Goal: Information Seeking & Learning: Check status

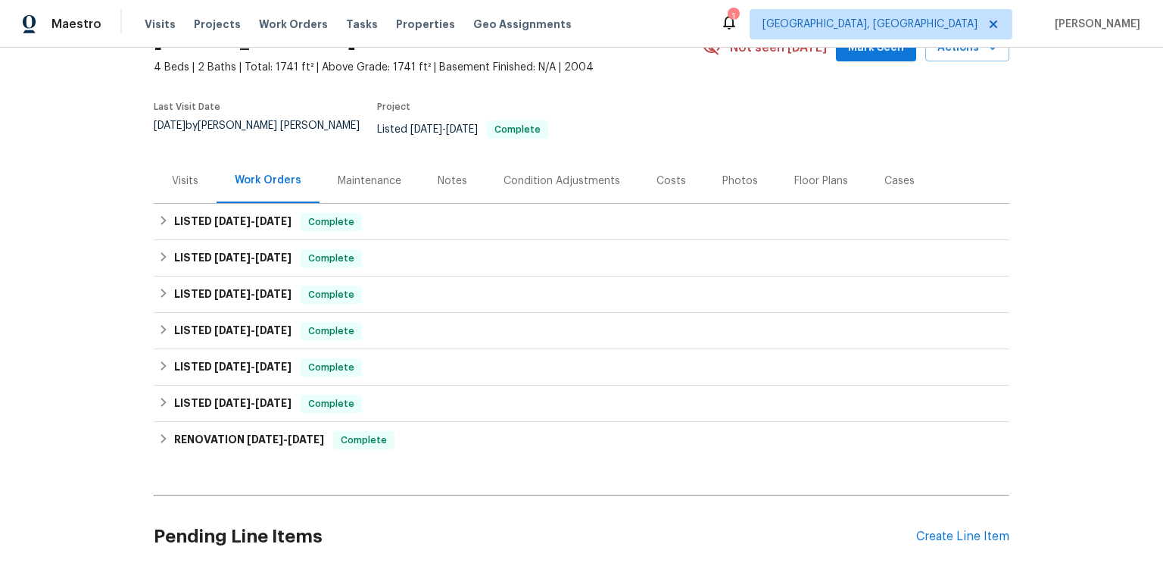
scroll to position [108, 0]
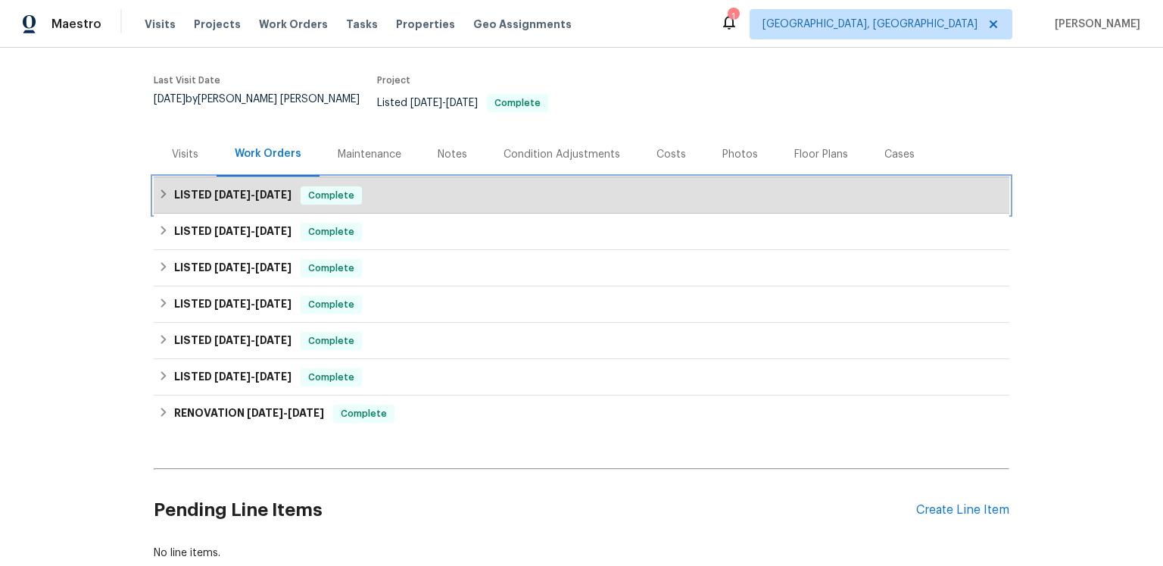
click at [286, 200] on span "[DATE]" at bounding box center [273, 194] width 36 height 11
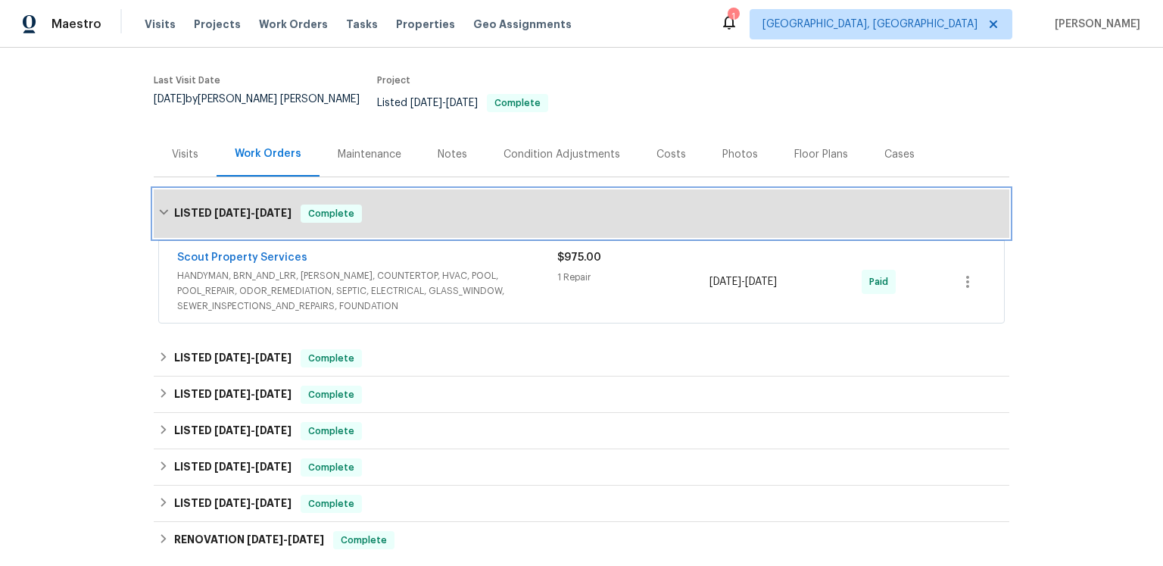
scroll to position [133, 0]
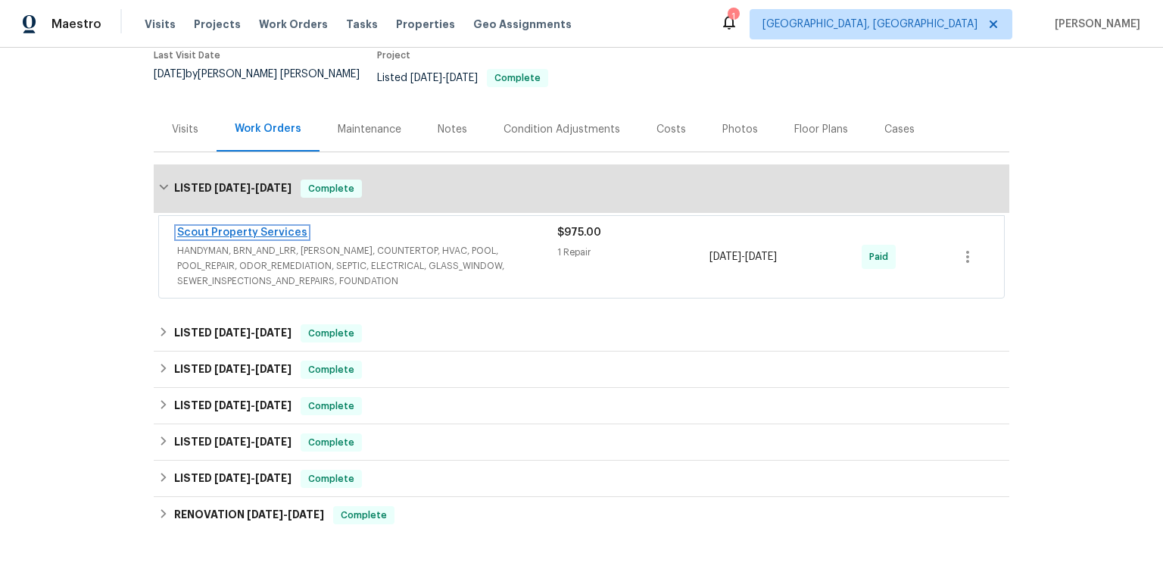
click at [295, 238] on link "Scout Property Services" at bounding box center [242, 232] width 130 height 11
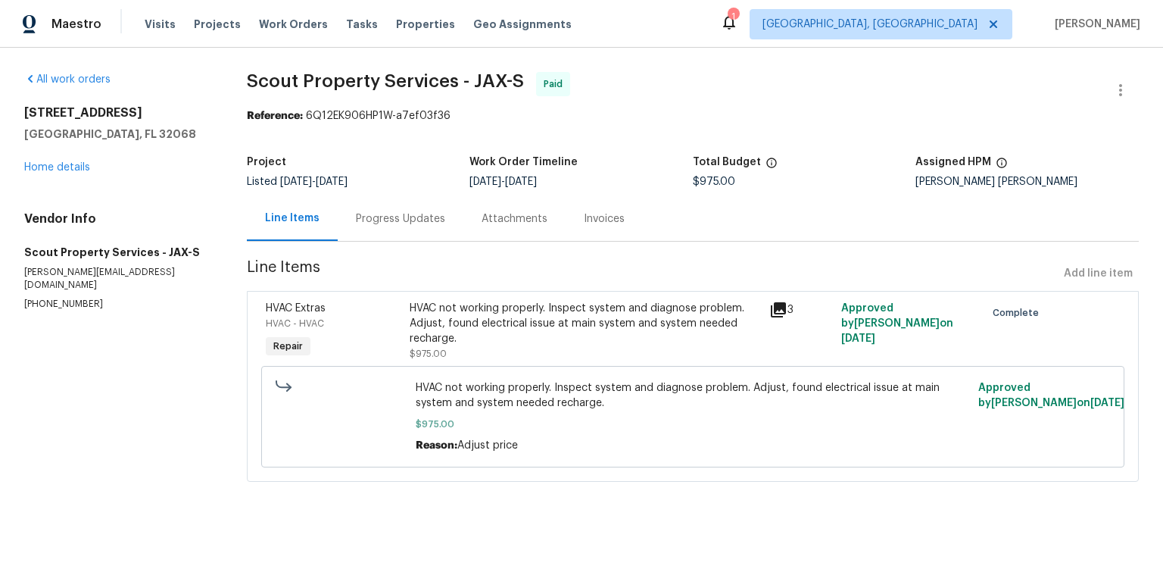
scroll to position [31, 0]
click at [421, 226] on div "Progress Updates" at bounding box center [401, 218] width 126 height 45
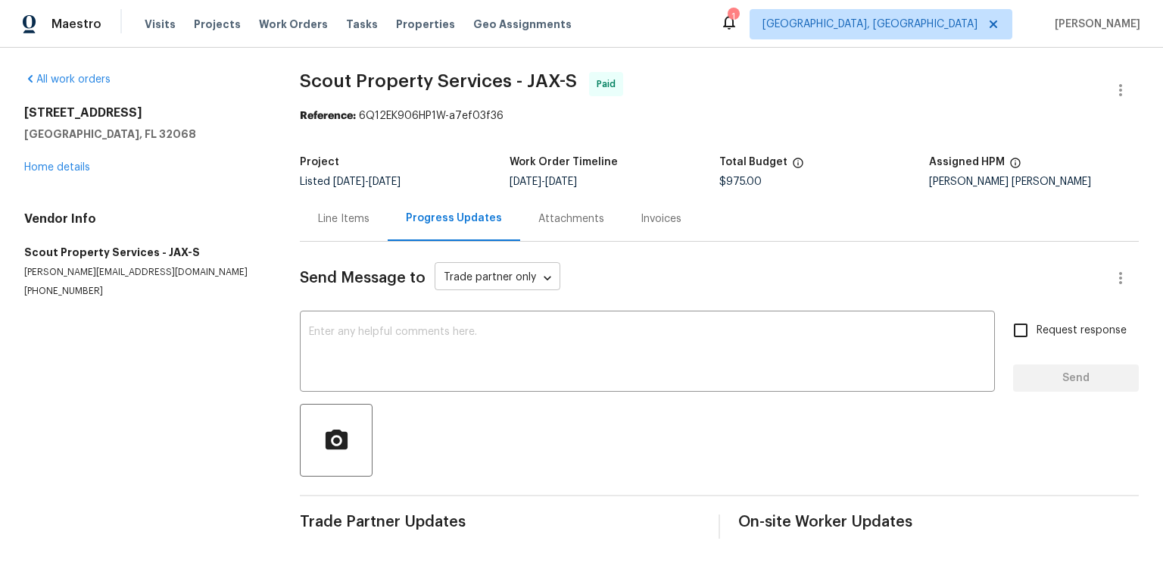
scroll to position [93, 0]
click at [337, 211] on div "Line Items" at bounding box center [343, 218] width 51 height 15
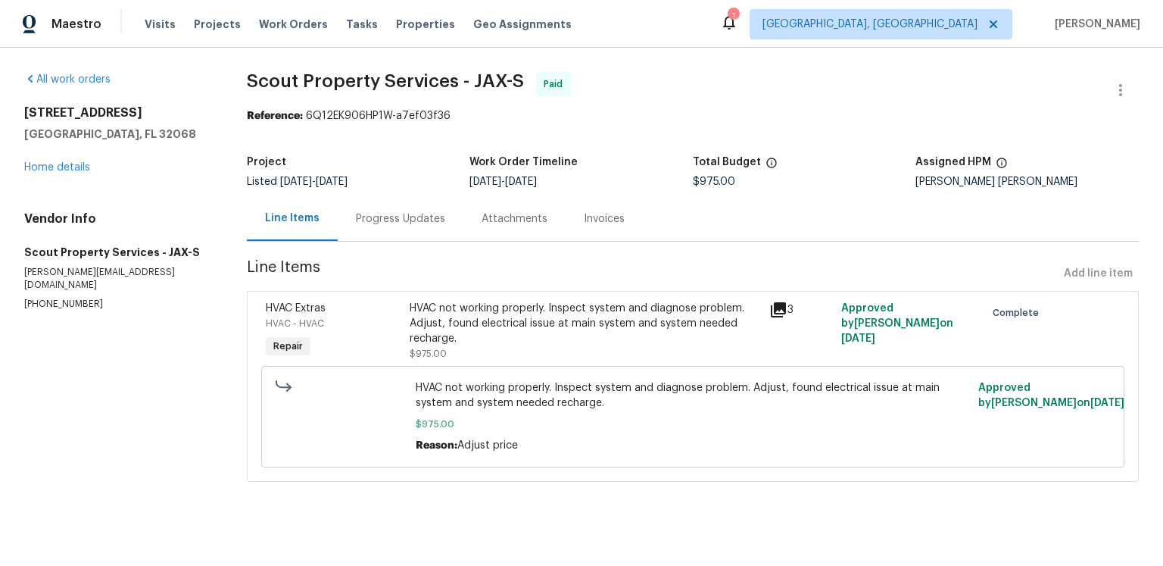
click at [778, 310] on icon at bounding box center [778, 309] width 15 height 15
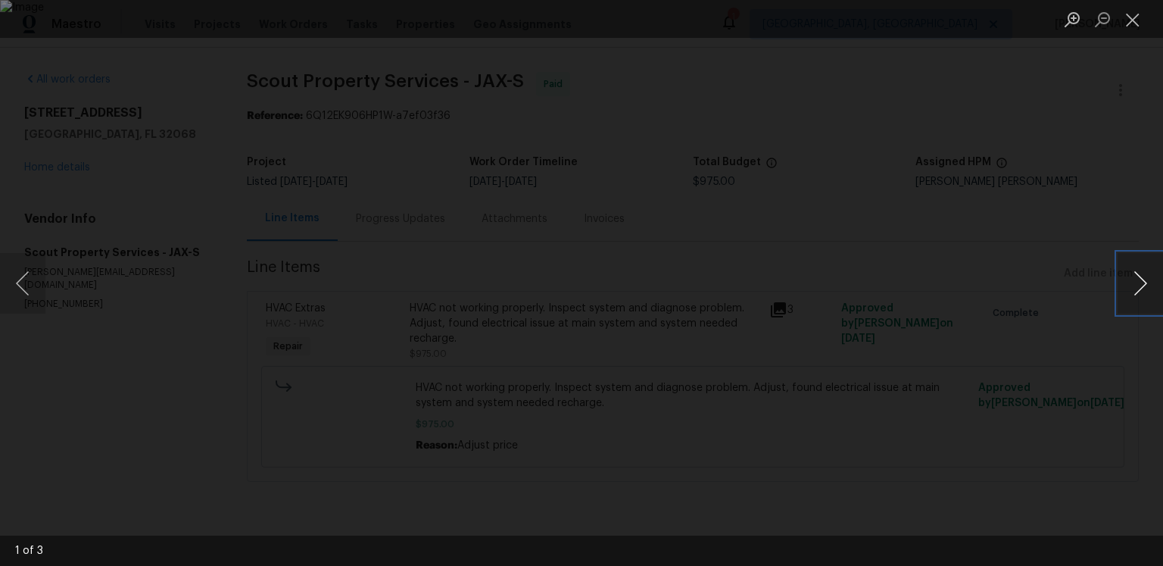
click at [1134, 274] on button "Next image" at bounding box center [1140, 283] width 45 height 61
click at [1129, 14] on button "Close lightbox" at bounding box center [1133, 19] width 30 height 27
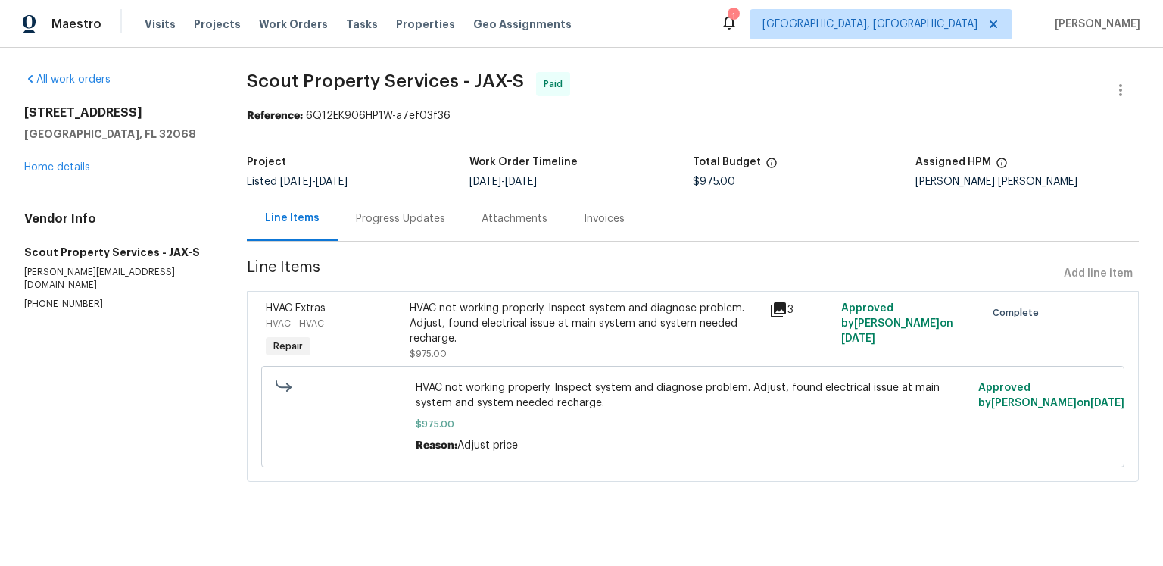
scroll to position [0, 0]
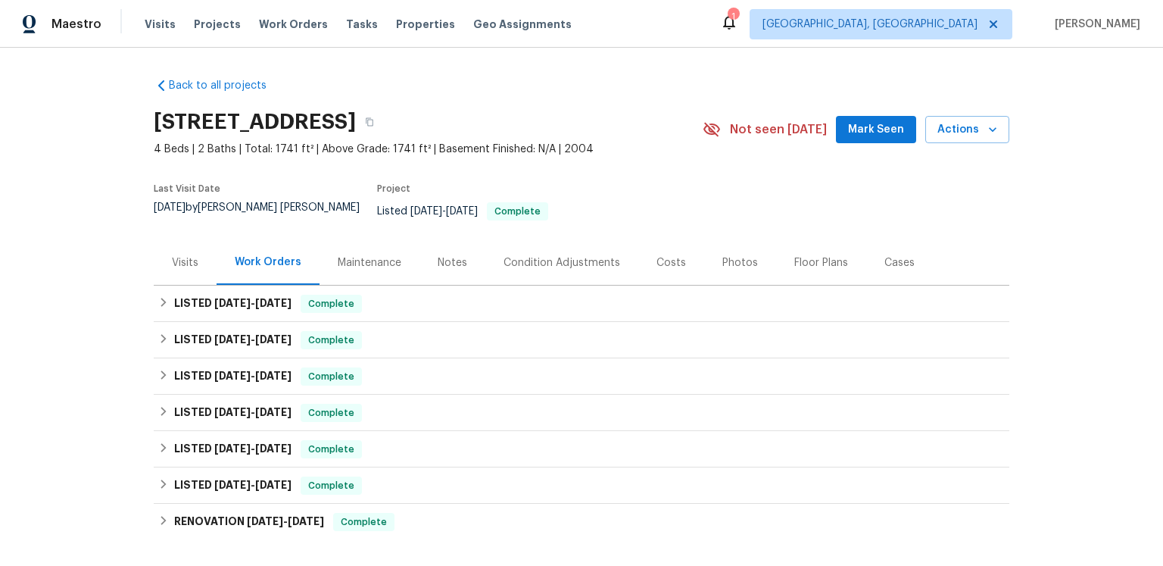
scroll to position [26, 0]
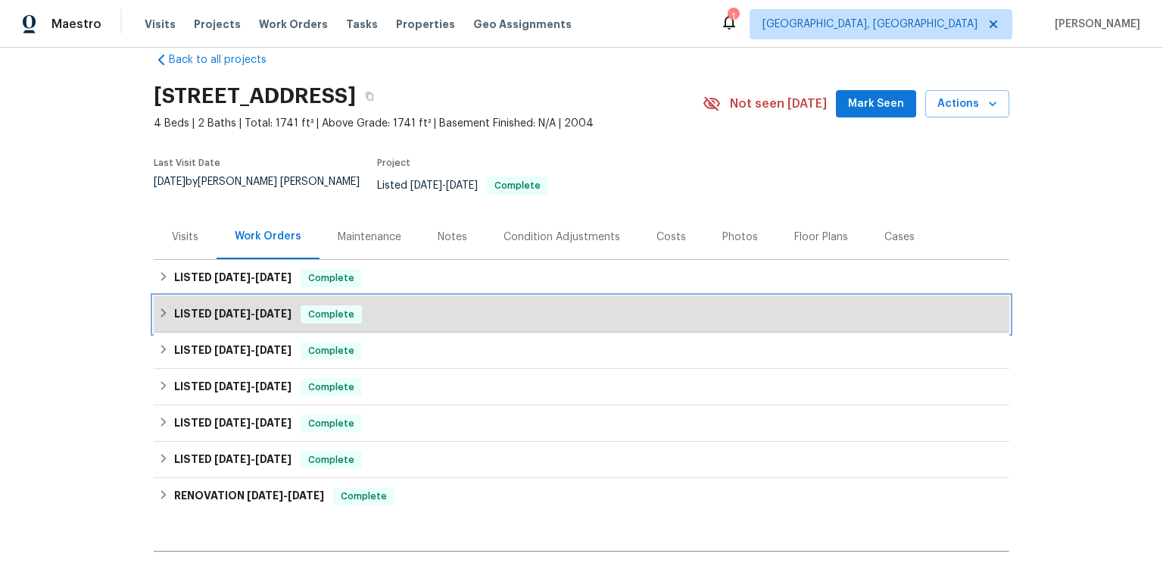
click at [251, 319] on span "[DATE]" at bounding box center [232, 313] width 36 height 11
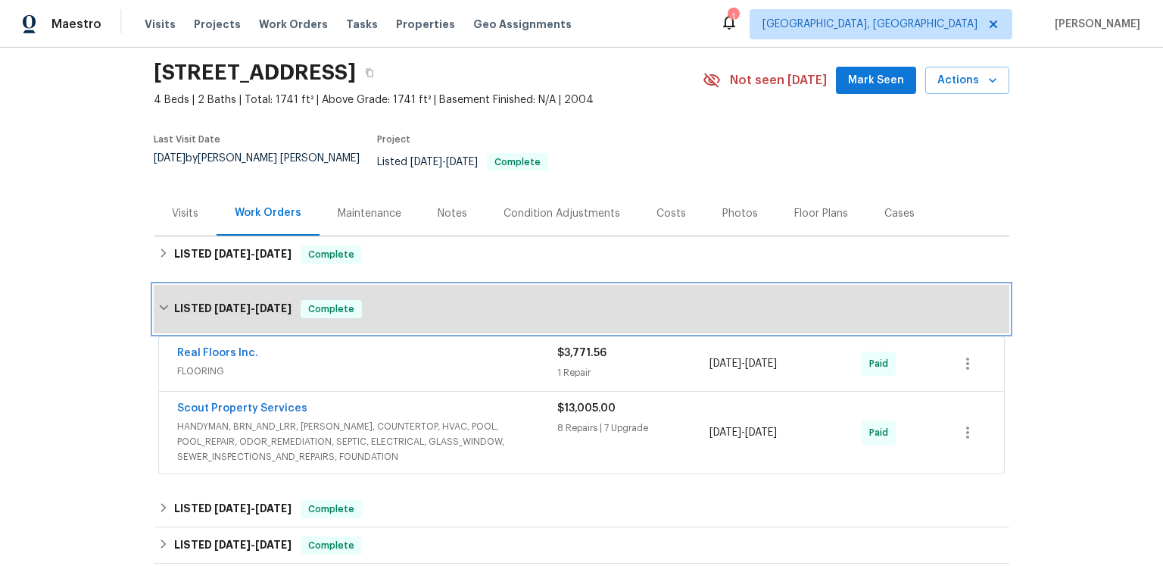
scroll to position [86, 0]
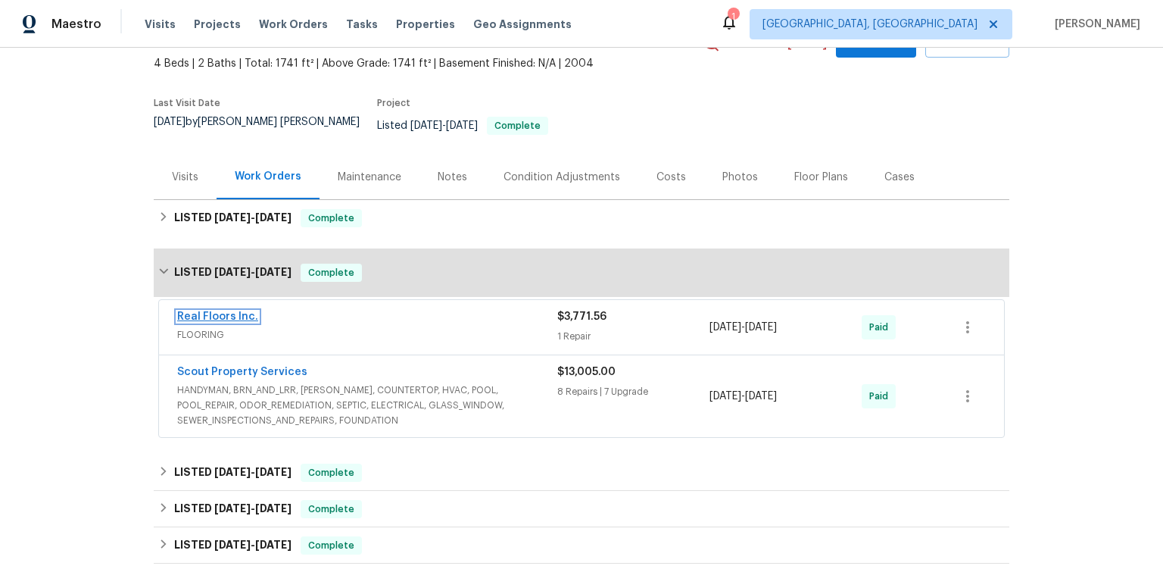
click at [246, 322] on link "Real Floors Inc." at bounding box center [217, 316] width 81 height 11
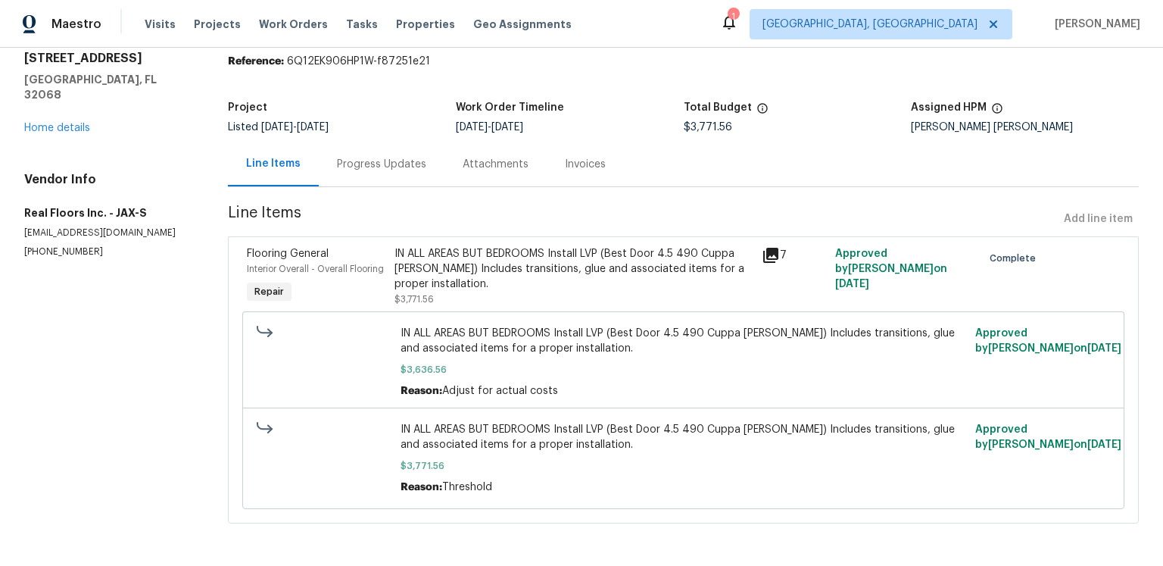
scroll to position [72, 0]
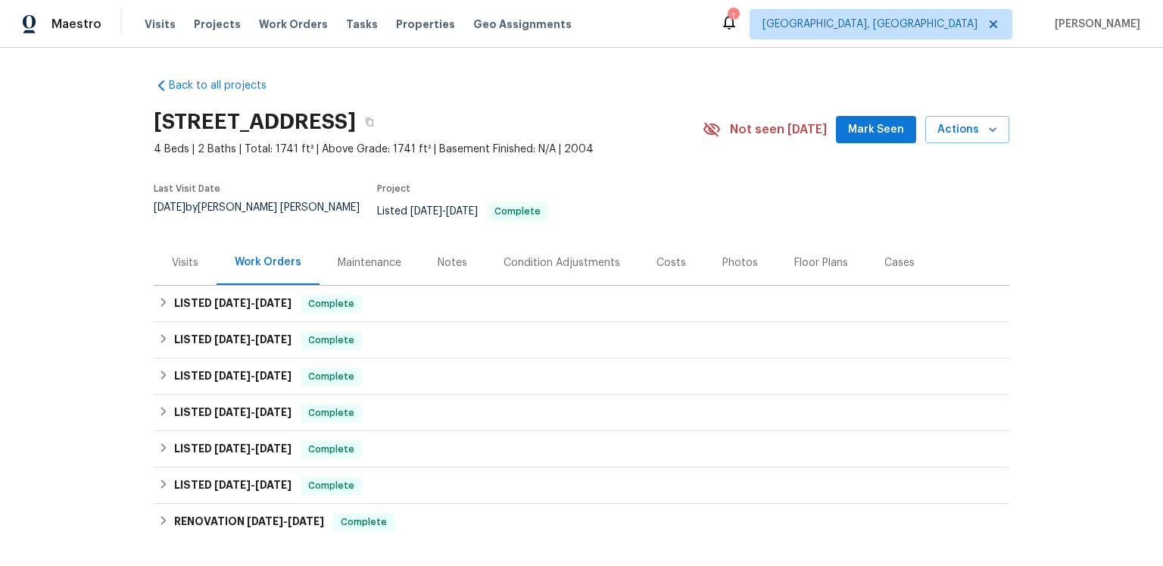
scroll to position [105, 0]
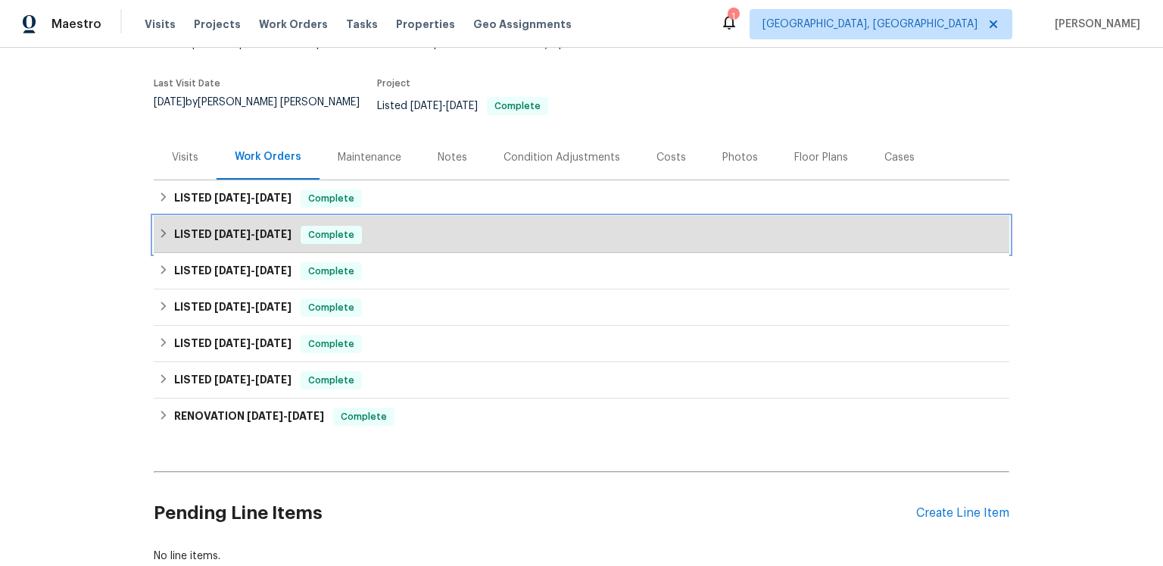
click at [292, 244] on h6 "LISTED 6/18/25 - 7/4/25" at bounding box center [232, 235] width 117 height 18
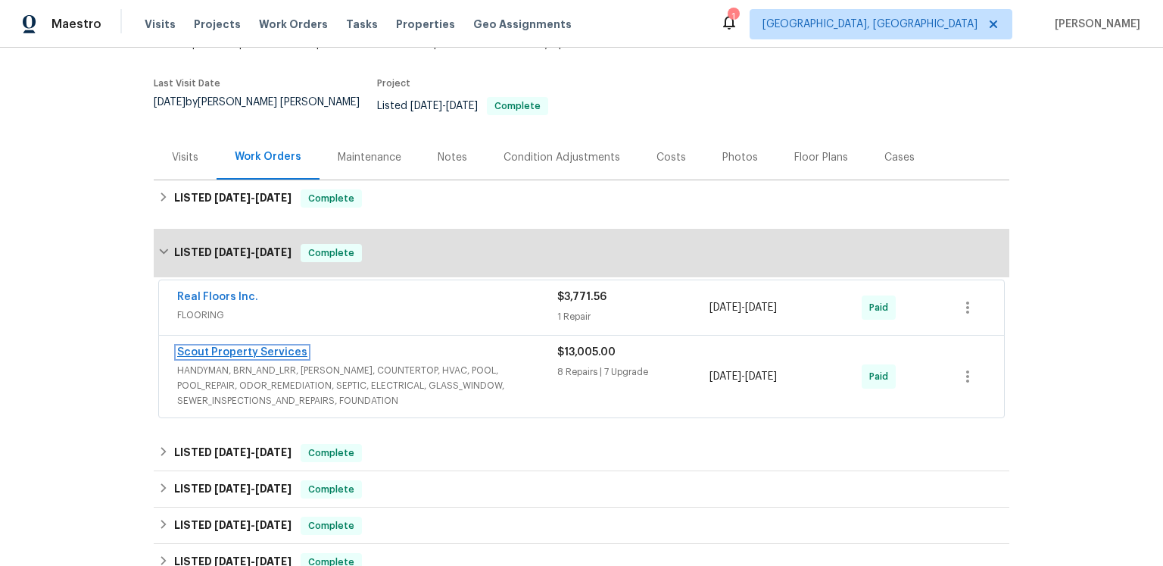
click at [282, 357] on link "Scout Property Services" at bounding box center [242, 352] width 130 height 11
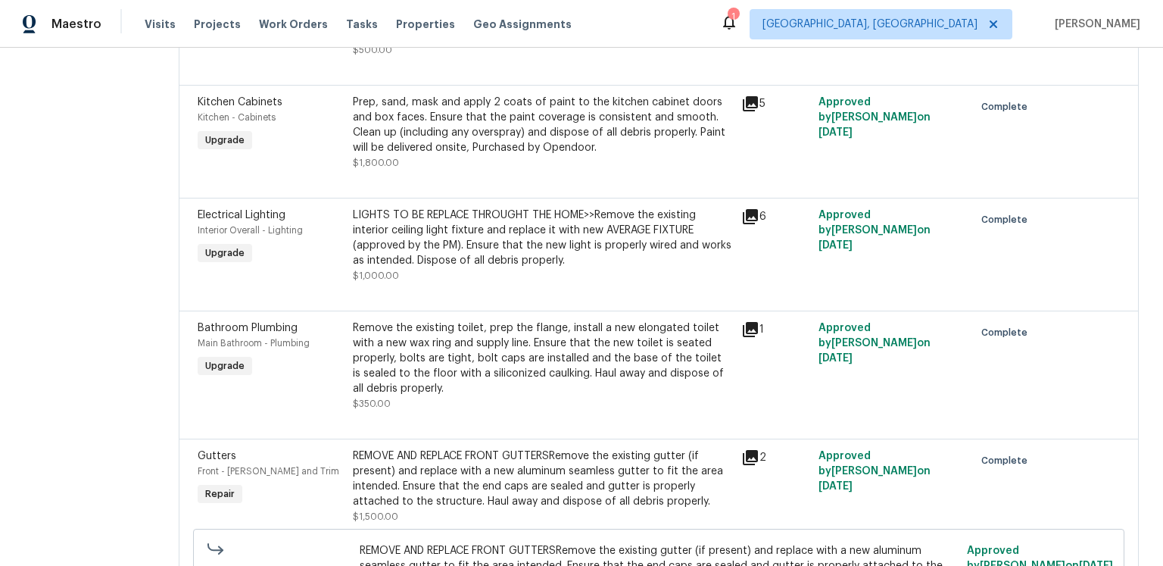
scroll to position [1700, 0]
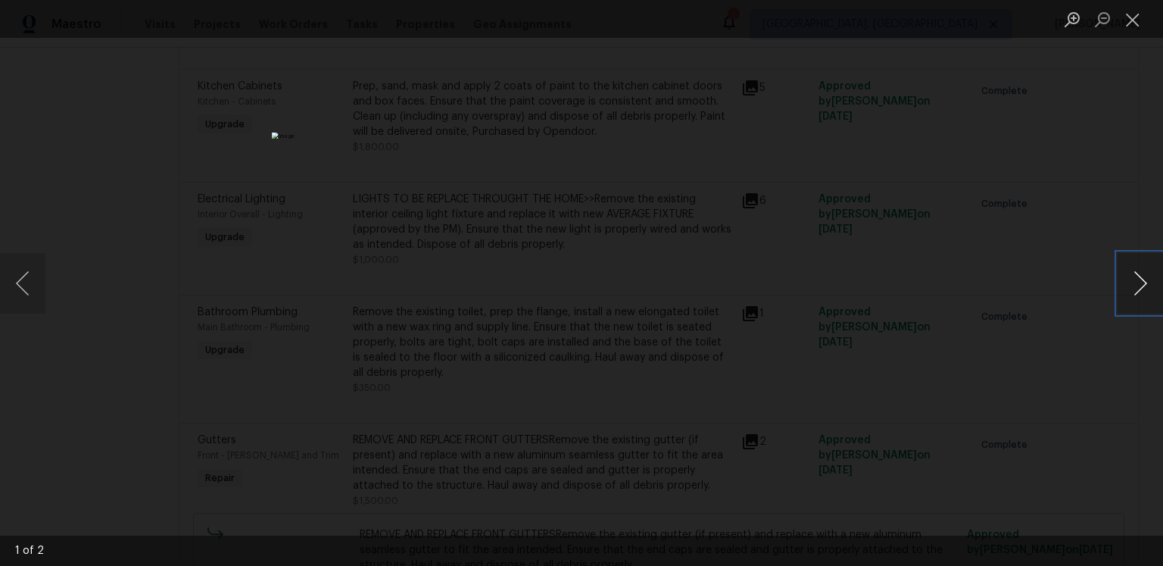
click at [1146, 282] on button "Next image" at bounding box center [1140, 283] width 45 height 61
click at [1125, 33] on li "Lightbox" at bounding box center [1133, 19] width 30 height 38
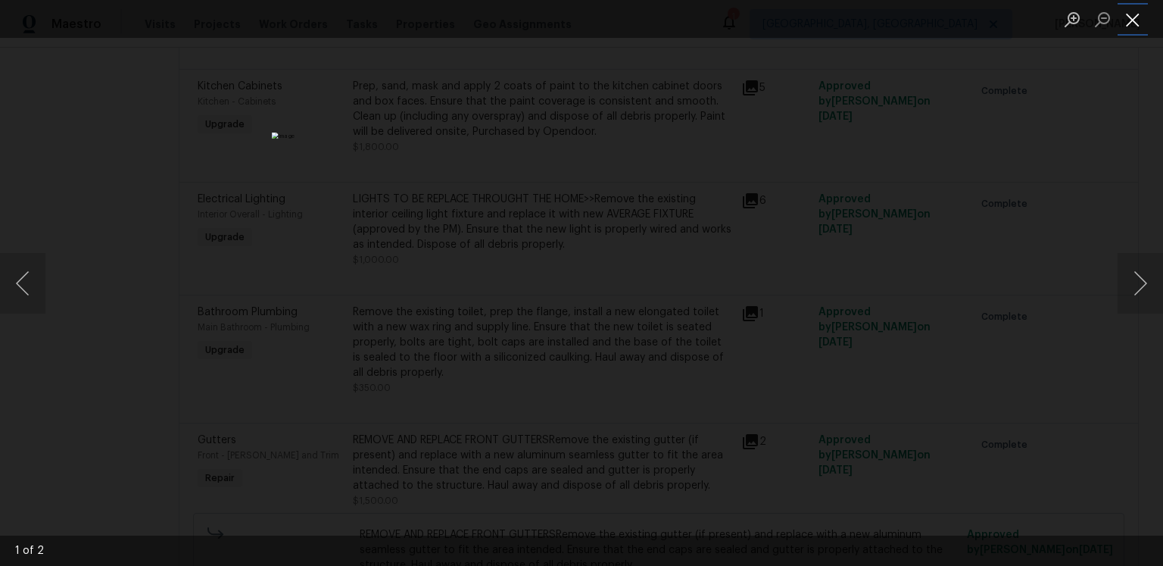
click at [1130, 17] on button "Close lightbox" at bounding box center [1133, 19] width 30 height 27
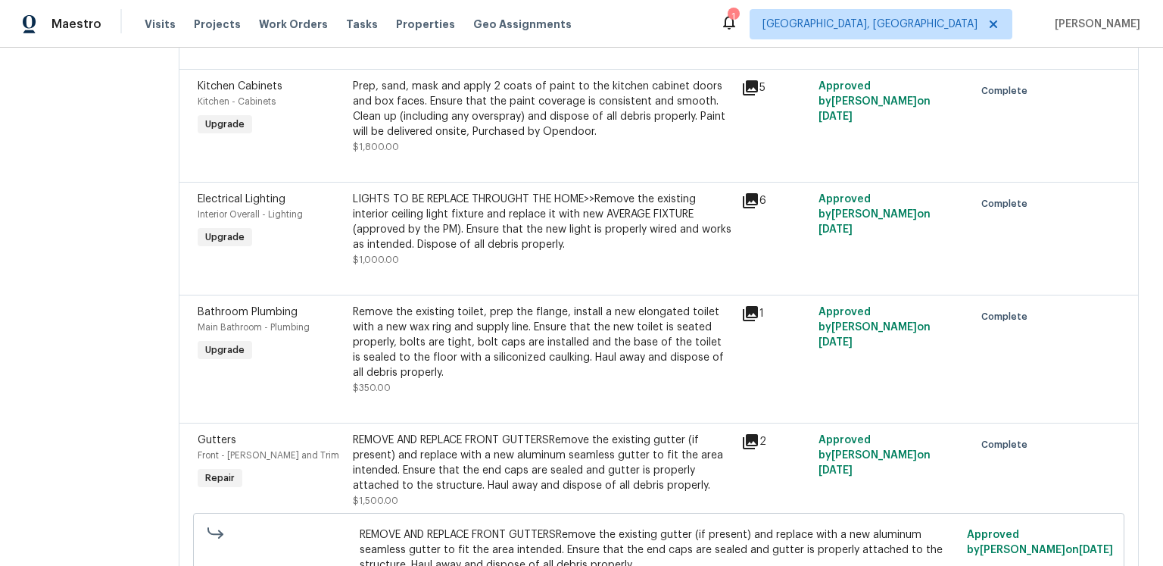
click at [743, 95] on icon at bounding box center [750, 87] width 15 height 15
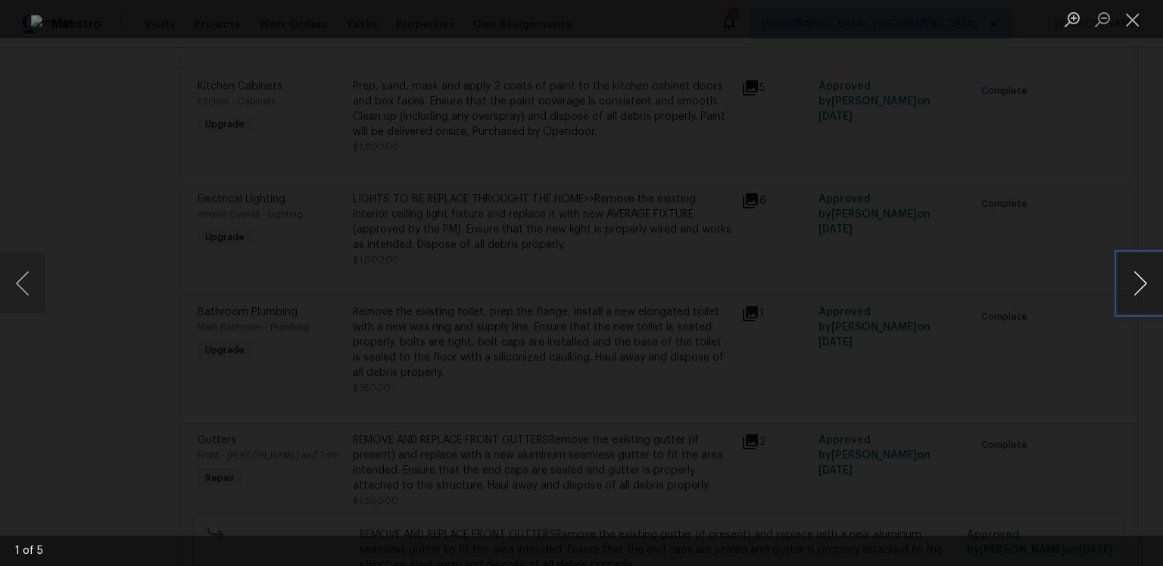
click at [1133, 287] on button "Next image" at bounding box center [1140, 283] width 45 height 61
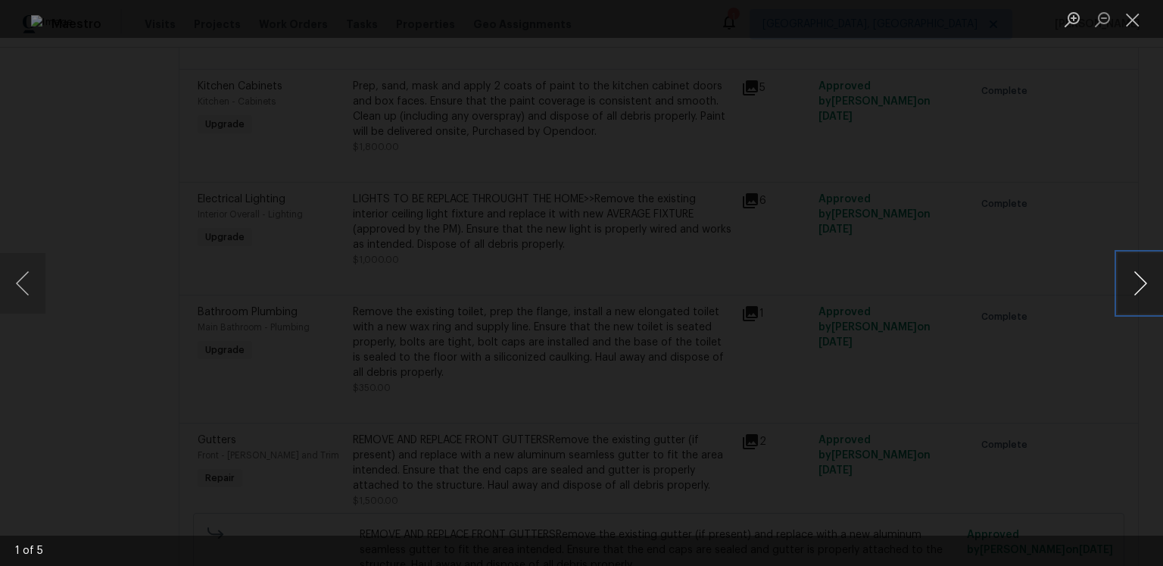
click at [1133, 287] on button "Next image" at bounding box center [1140, 283] width 45 height 61
click at [1131, 14] on button "Close lightbox" at bounding box center [1133, 19] width 30 height 27
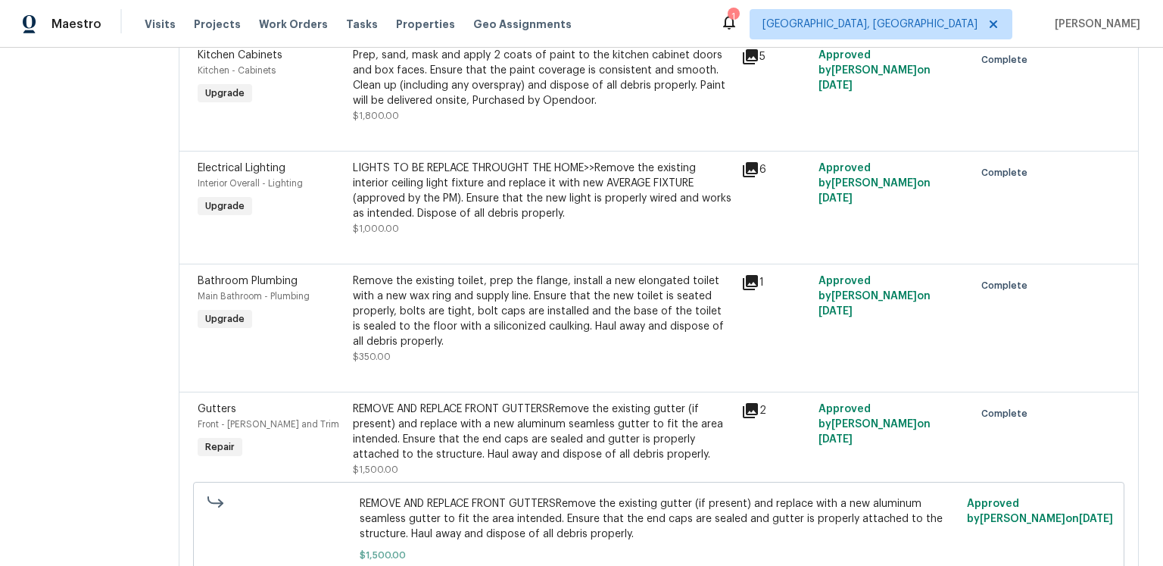
scroll to position [1990, 0]
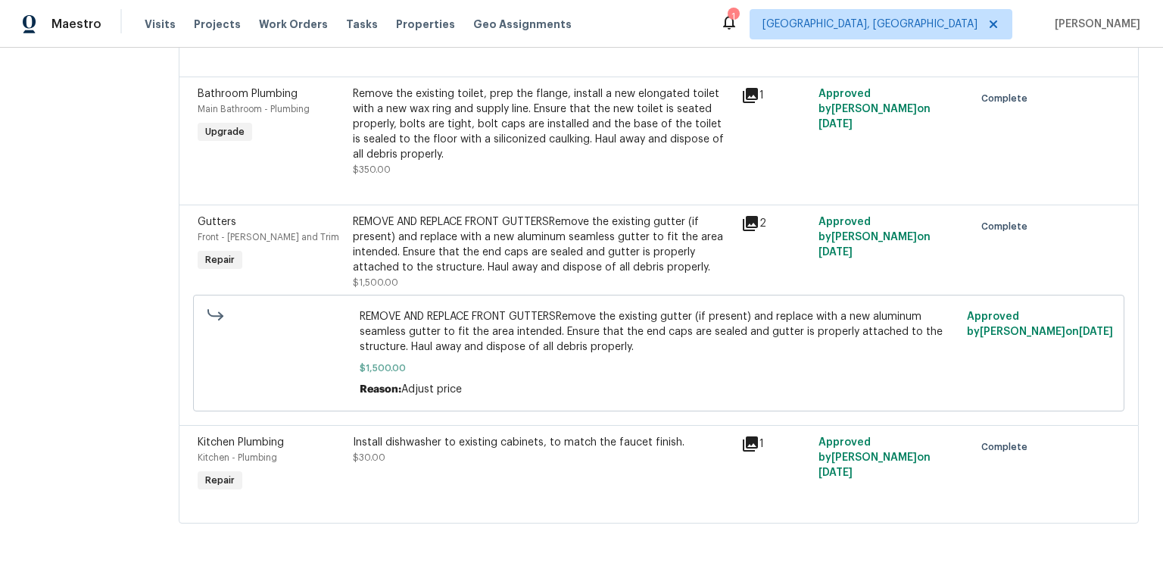
click at [743, 103] on icon at bounding box center [750, 95] width 15 height 15
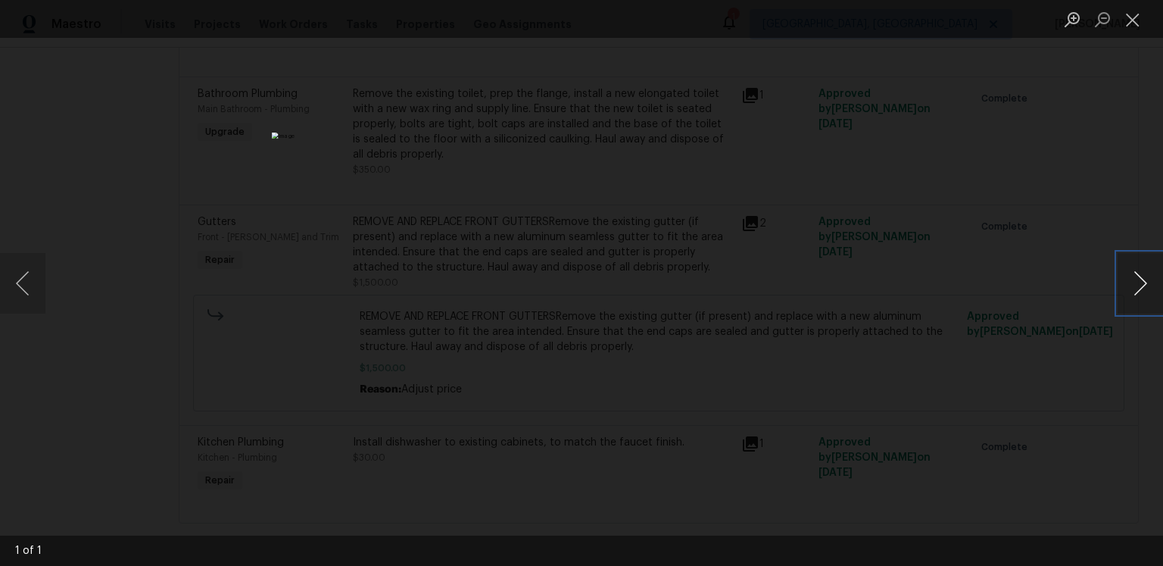
click at [1122, 282] on button "Next image" at bounding box center [1140, 283] width 45 height 61
click at [1128, 285] on button "Next image" at bounding box center [1140, 283] width 45 height 61
click at [1134, 284] on button "Next image" at bounding box center [1140, 283] width 45 height 61
click at [1140, 20] on button "Close lightbox" at bounding box center [1133, 19] width 30 height 27
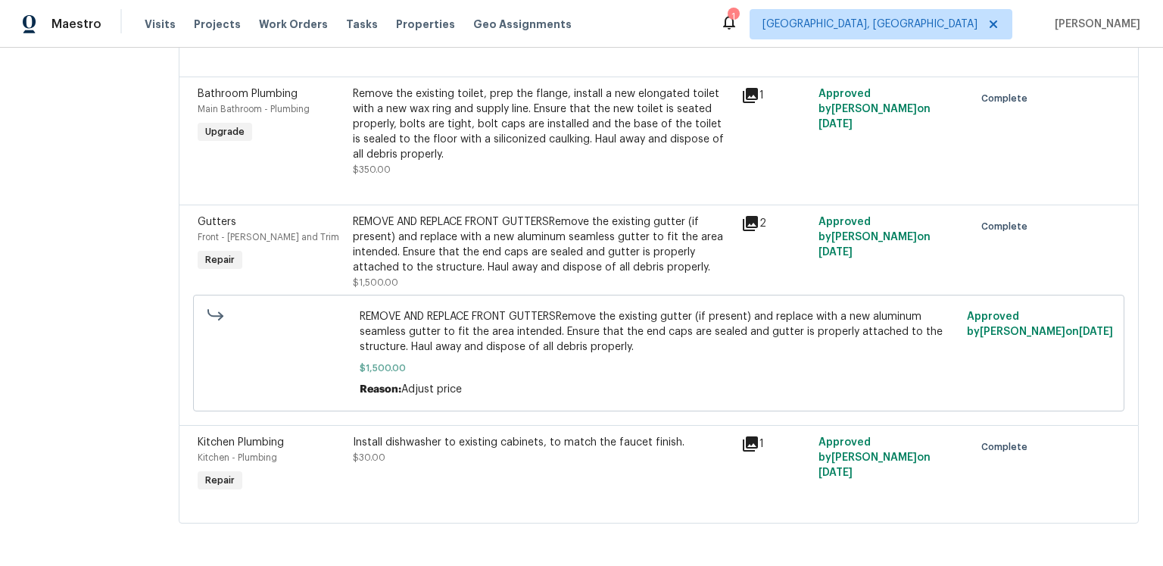
scroll to position [2093, 0]
click at [743, 231] on icon at bounding box center [750, 223] width 15 height 15
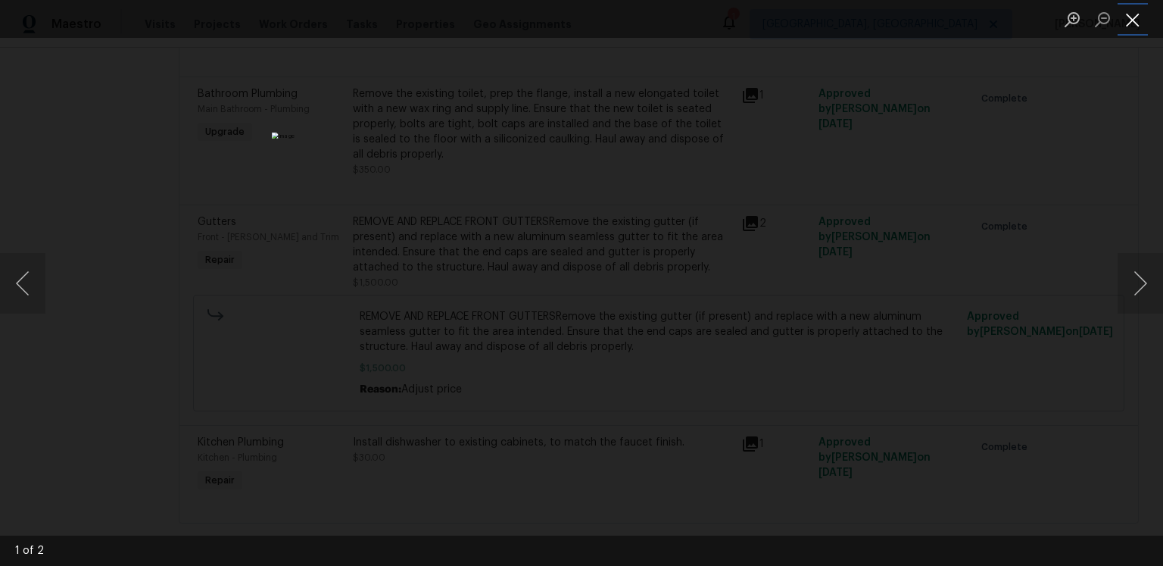
click at [1136, 16] on button "Close lightbox" at bounding box center [1133, 19] width 30 height 27
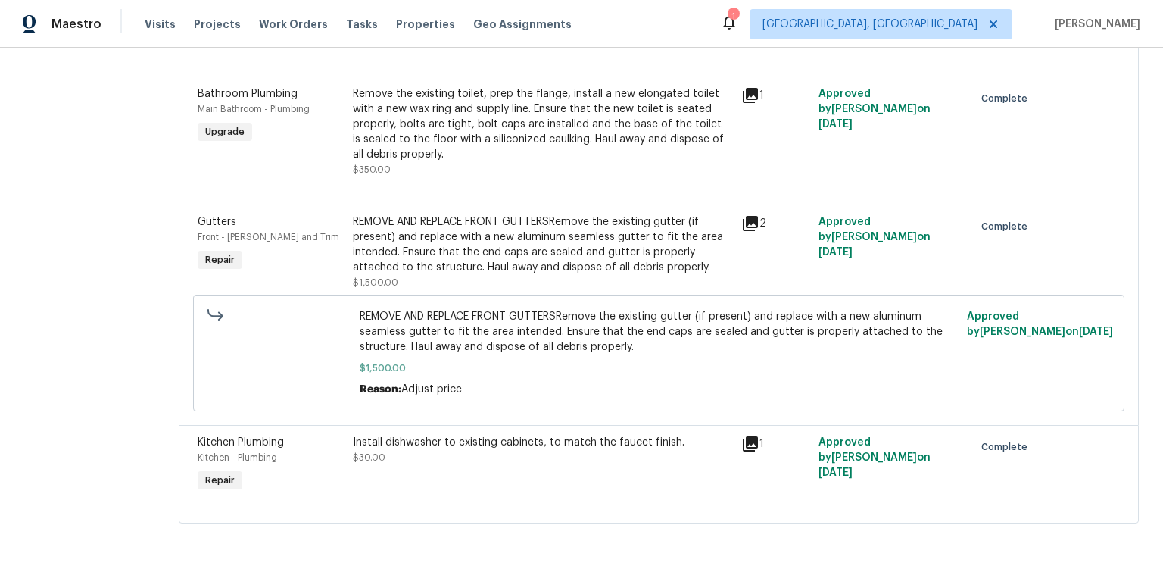
scroll to position [2145, 0]
click at [744, 435] on icon at bounding box center [750, 444] width 18 height 18
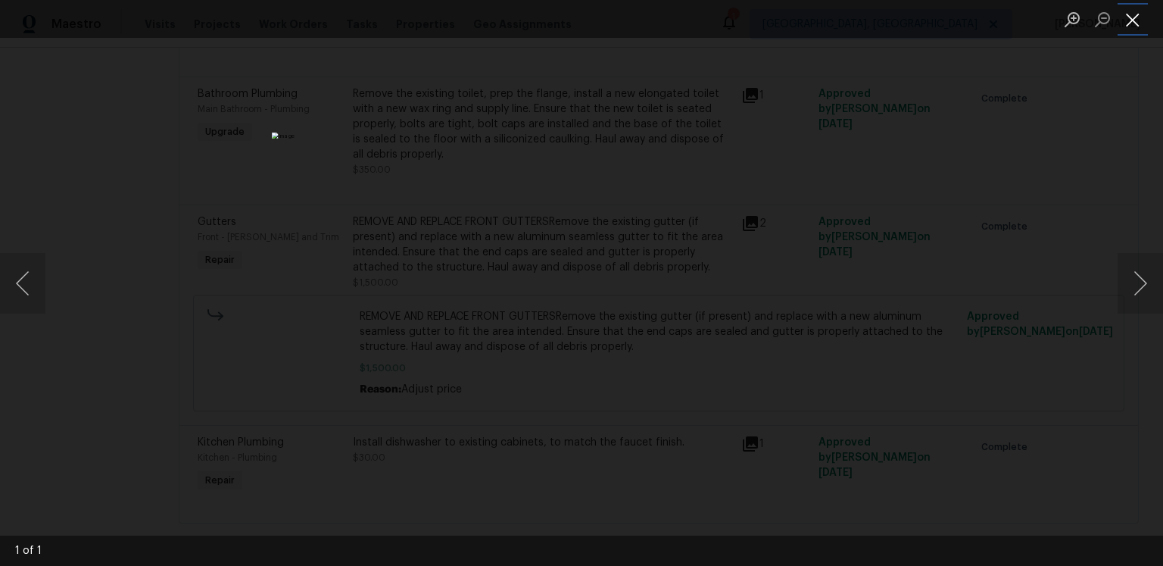
click at [1132, 20] on button "Close lightbox" at bounding box center [1133, 19] width 30 height 27
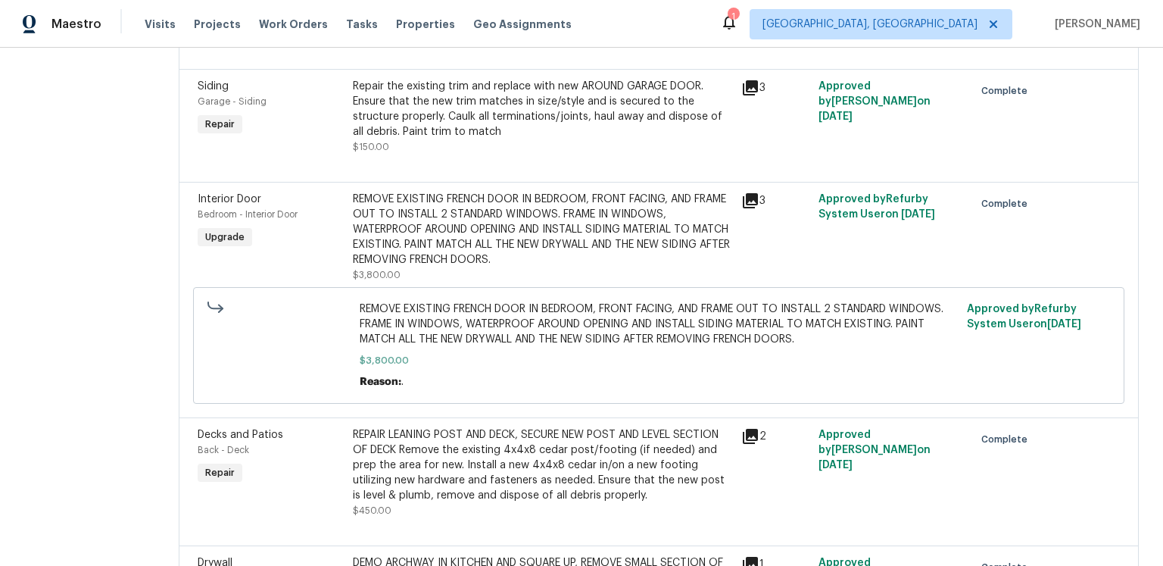
scroll to position [279, 0]
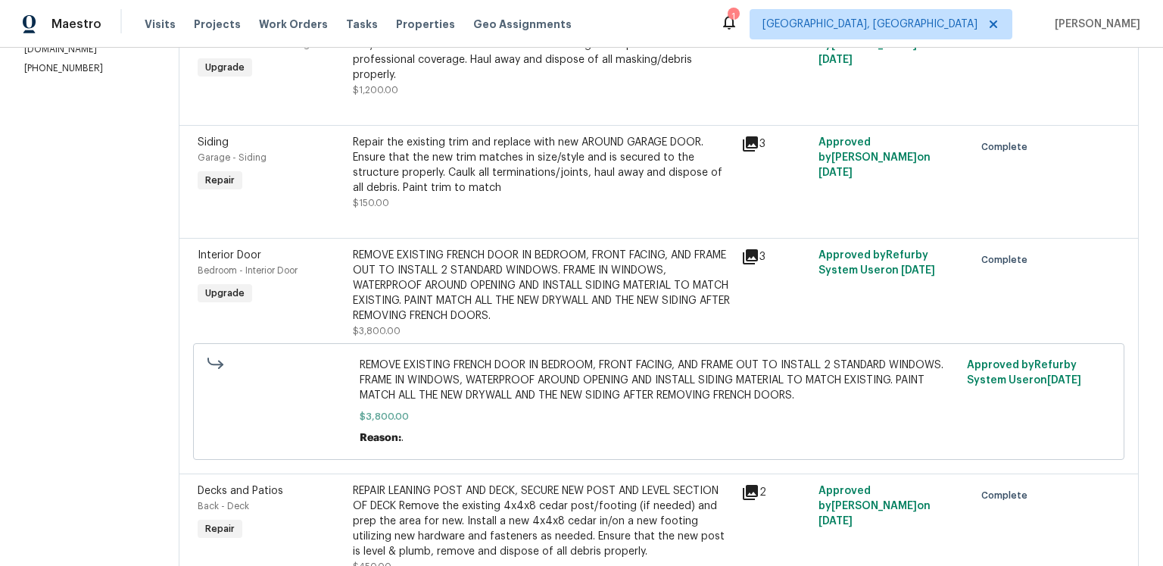
click at [743, 264] on icon at bounding box center [750, 256] width 15 height 15
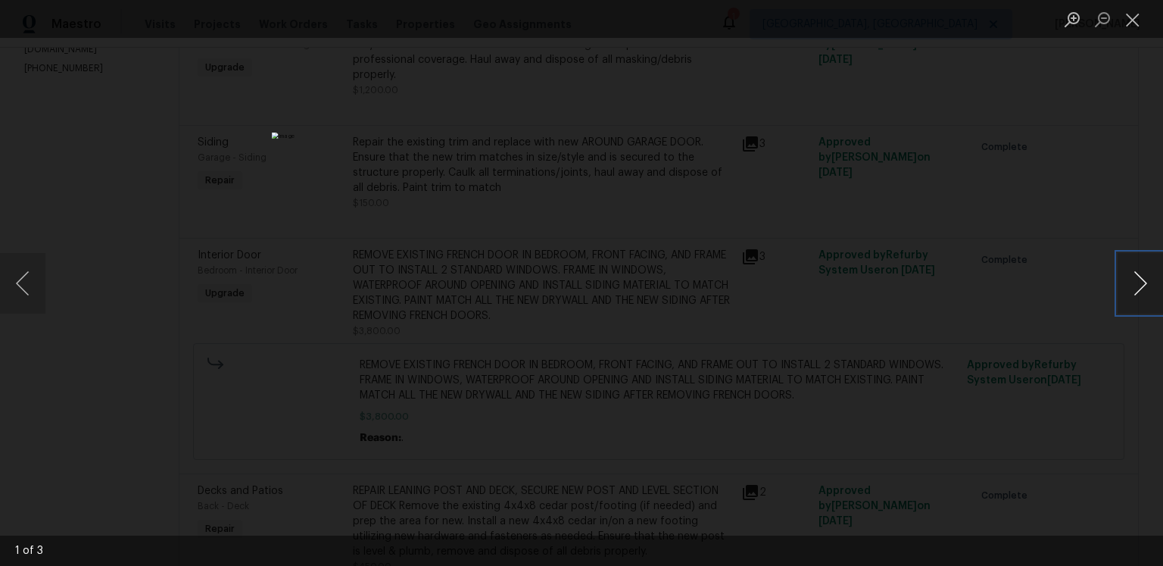
click at [1133, 283] on button "Next image" at bounding box center [1140, 283] width 45 height 61
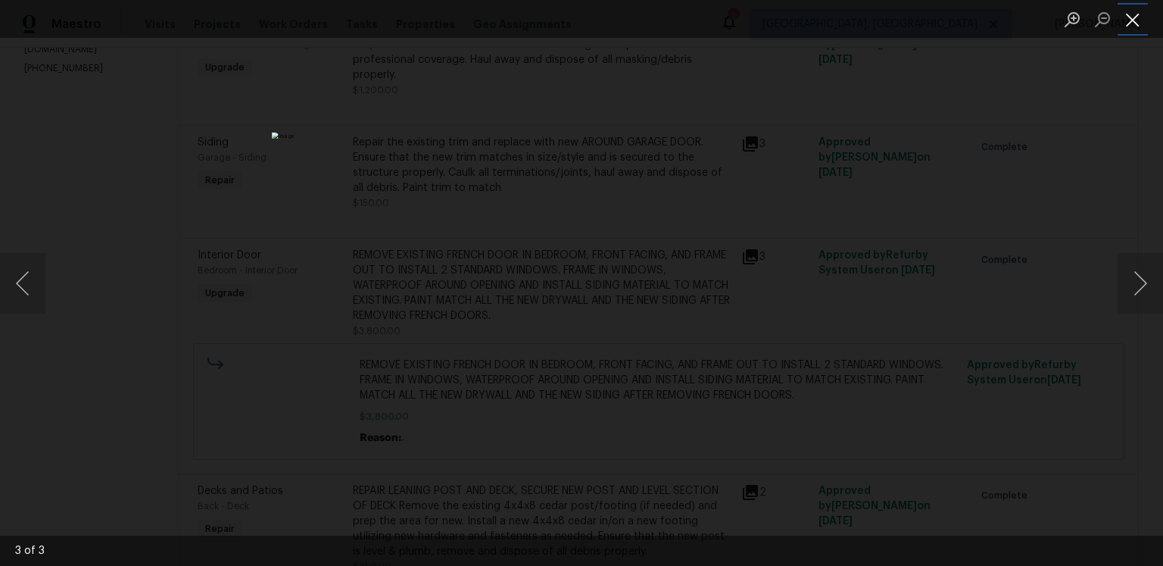
click at [1136, 20] on button "Close lightbox" at bounding box center [1133, 19] width 30 height 27
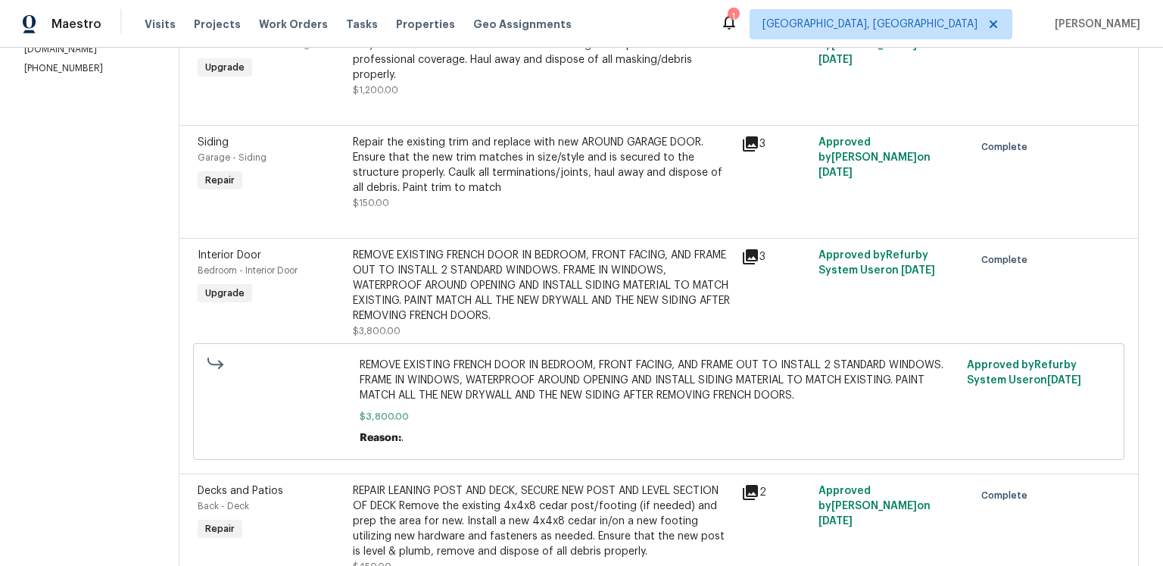
scroll to position [231, 0]
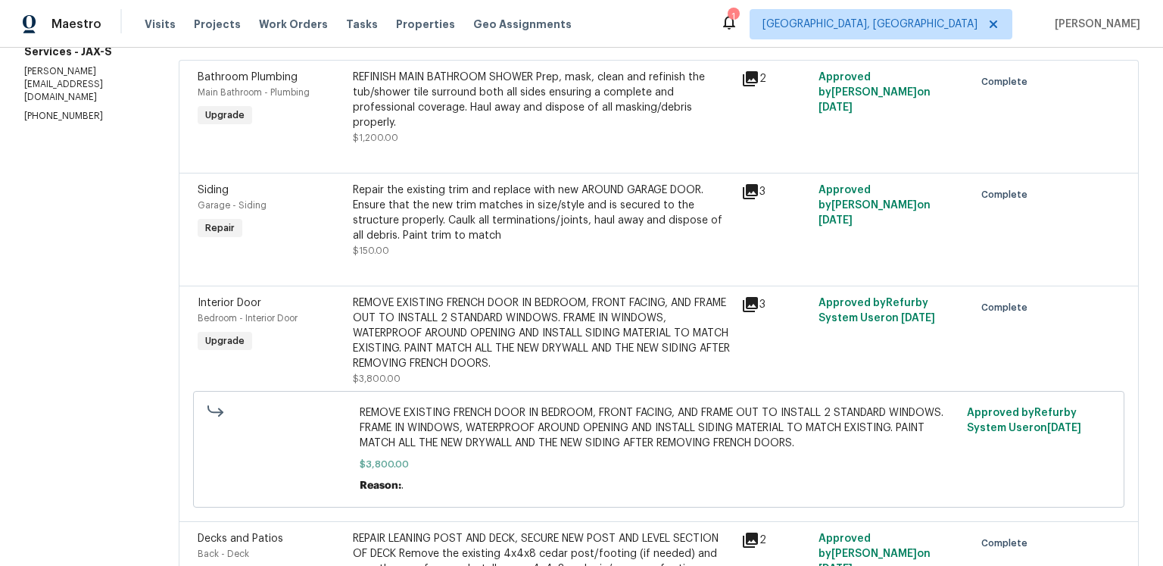
click at [741, 201] on icon at bounding box center [750, 191] width 18 height 18
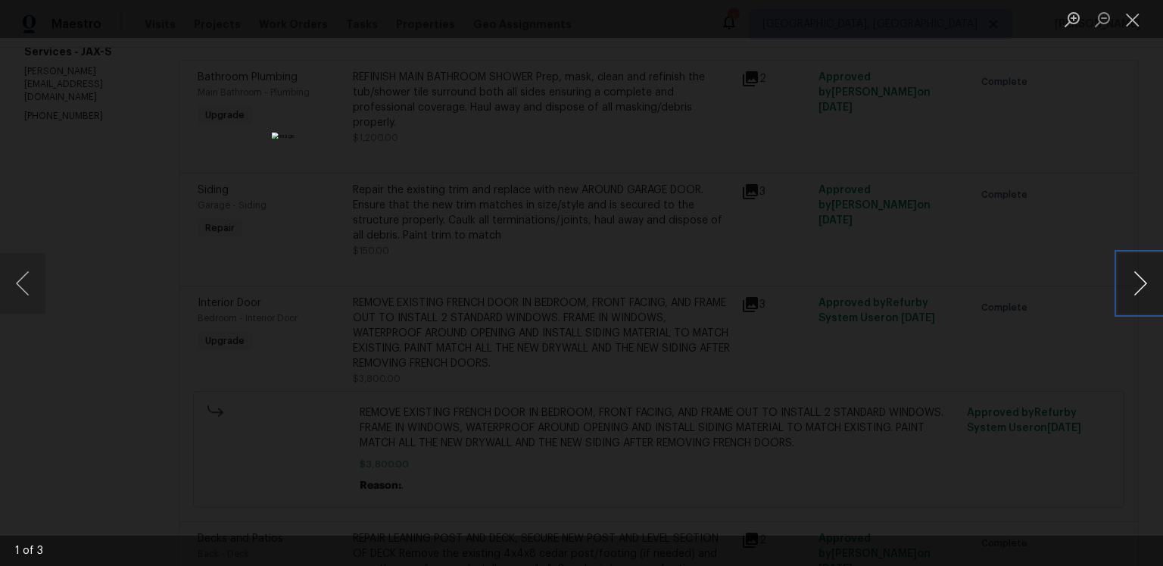
click at [1146, 283] on button "Next image" at bounding box center [1140, 283] width 45 height 61
click at [1131, 27] on button "Close lightbox" at bounding box center [1133, 19] width 30 height 27
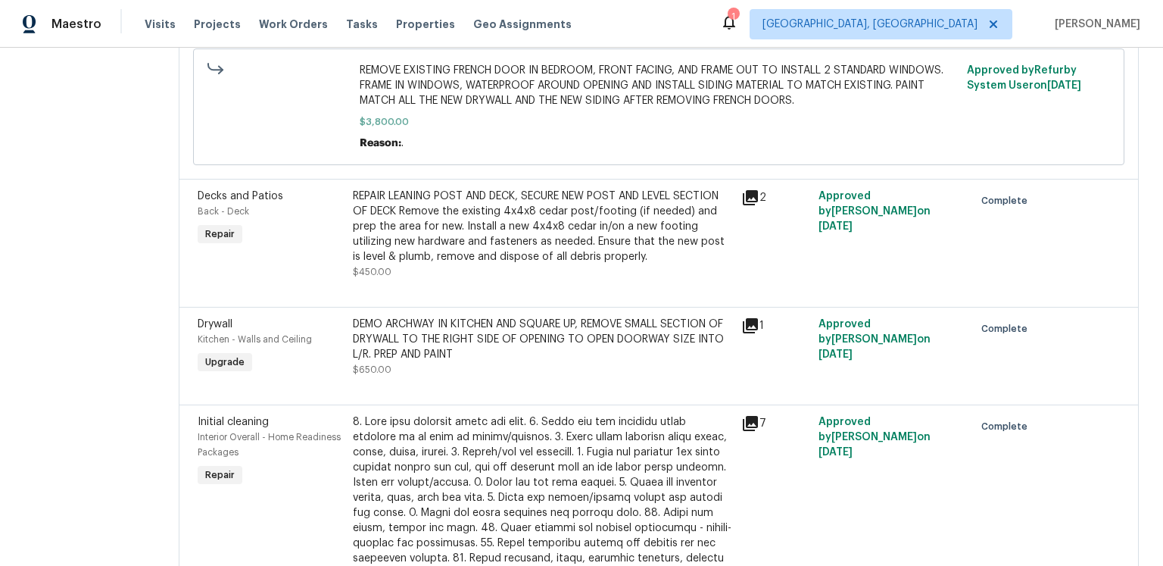
scroll to position [0, 0]
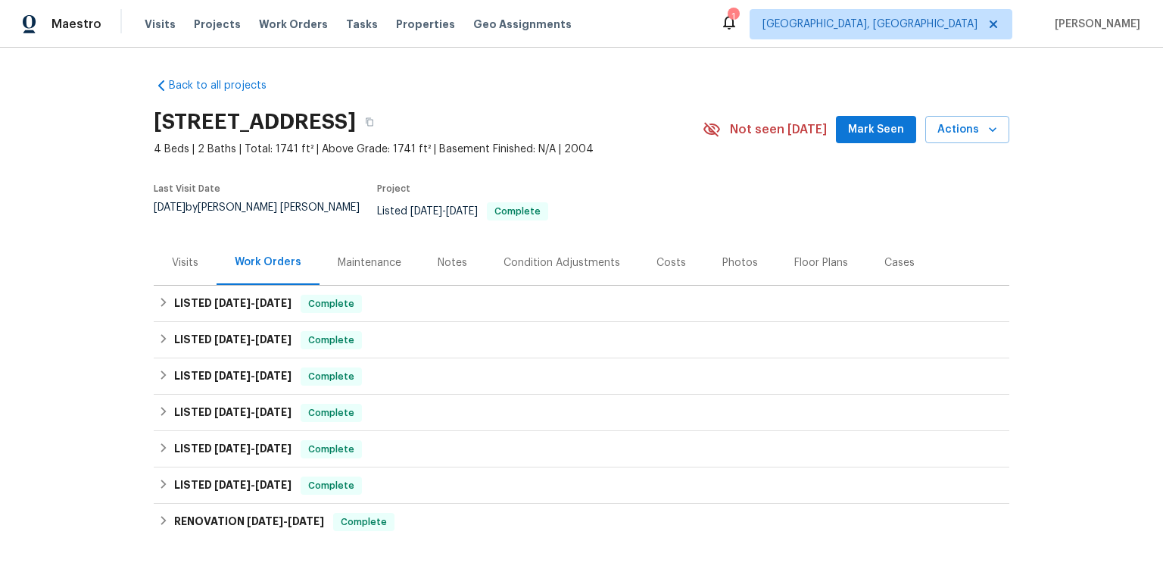
scroll to position [225, 0]
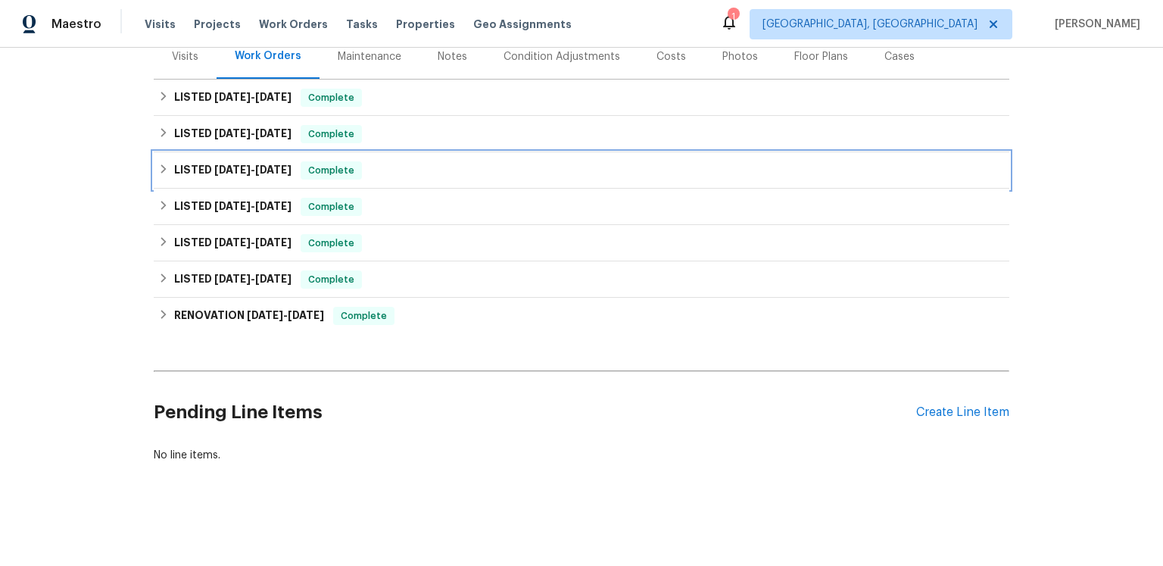
click at [276, 175] on span "4/14/25 - 4/15/25" at bounding box center [252, 169] width 77 height 11
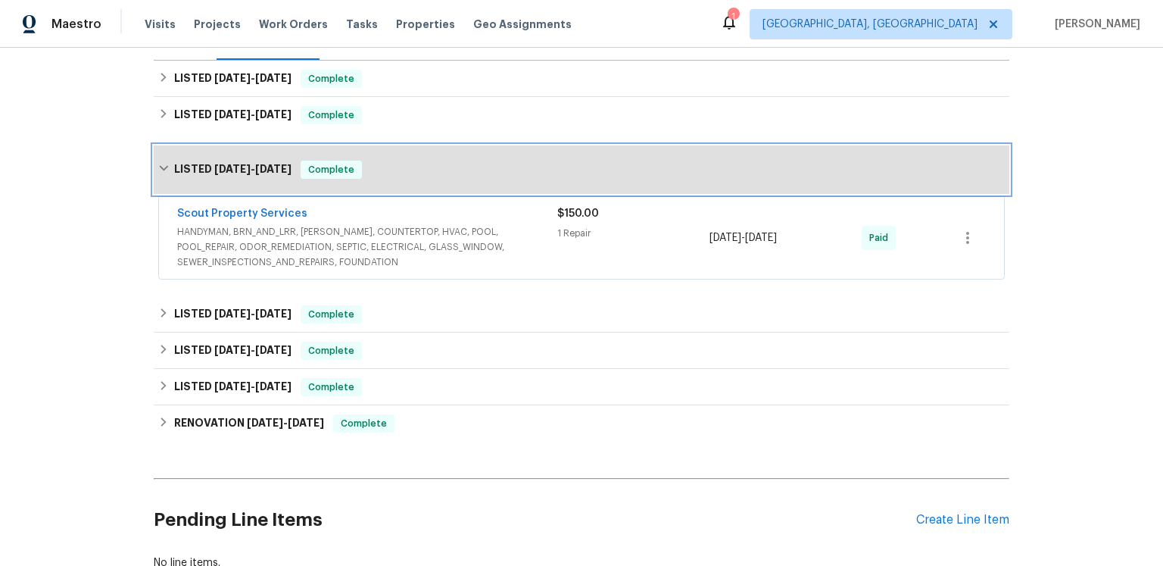
click at [251, 174] on span "[DATE]" at bounding box center [232, 169] width 36 height 11
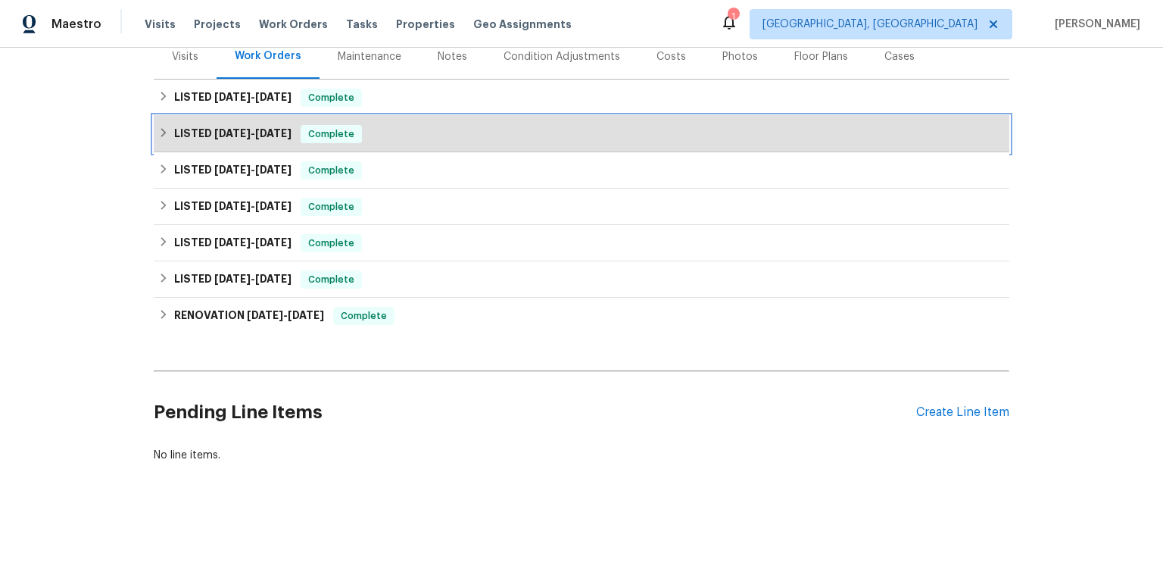
click at [256, 143] on h6 "LISTED 6/18/25 - 7/4/25" at bounding box center [232, 134] width 117 height 18
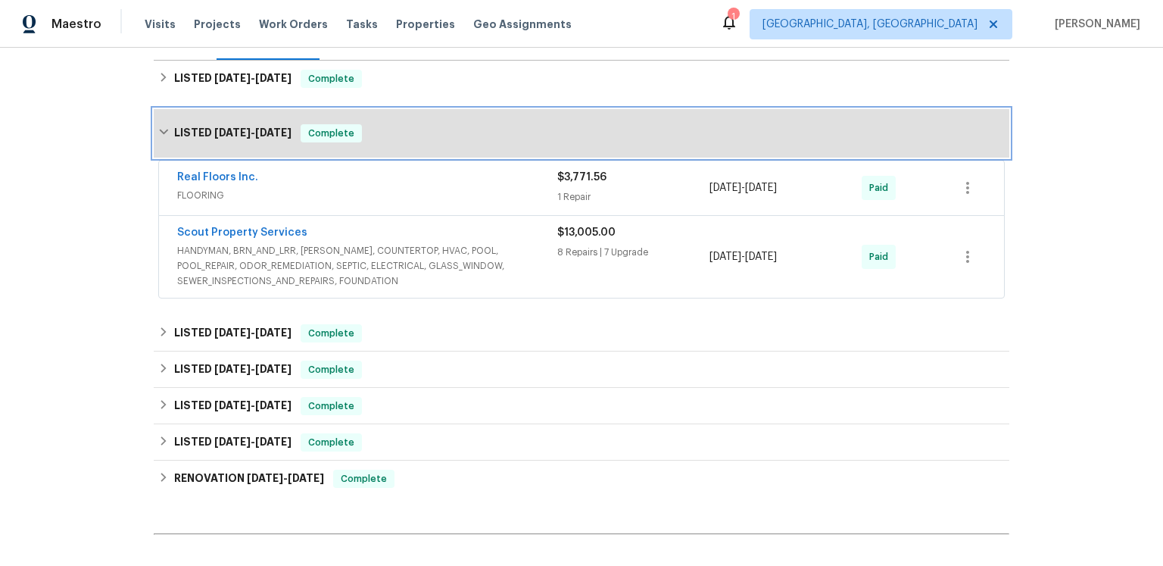
click at [251, 138] on span "[DATE]" at bounding box center [232, 132] width 36 height 11
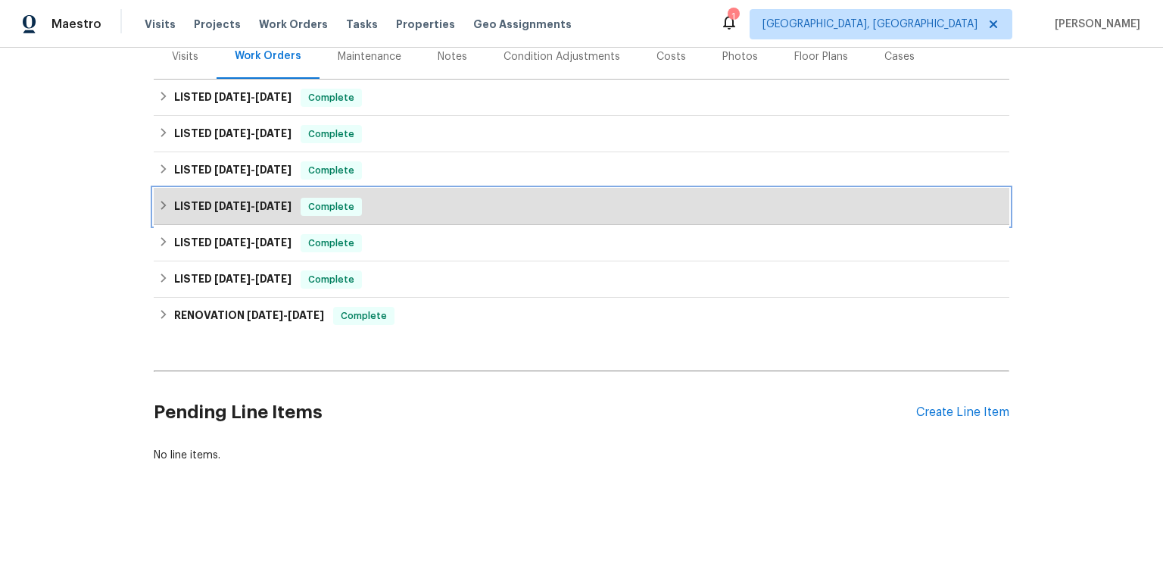
click at [251, 211] on span "[DATE]" at bounding box center [232, 206] width 36 height 11
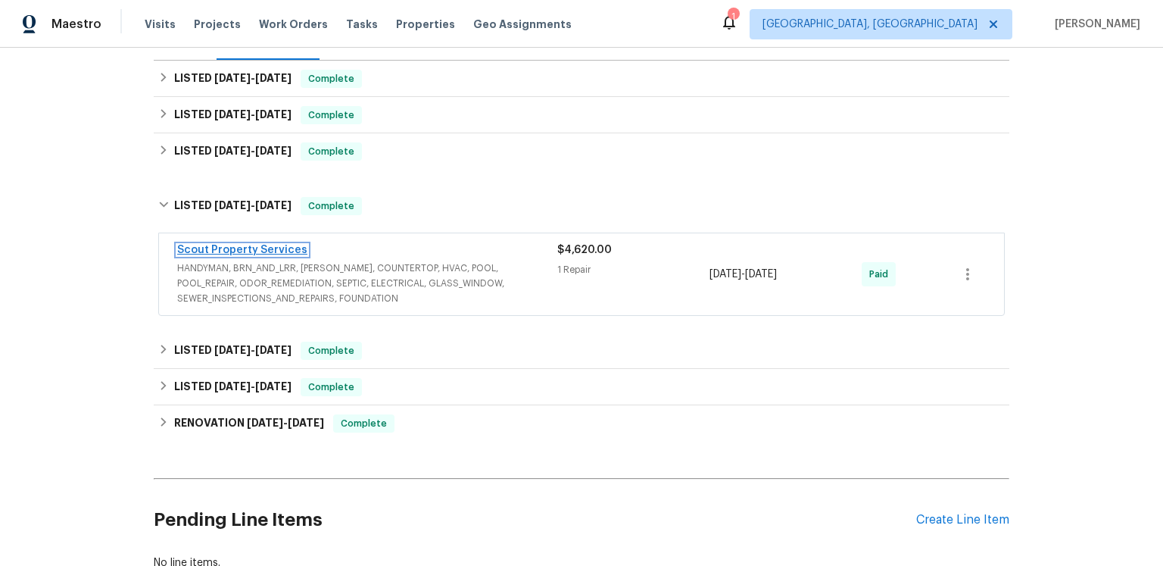
click at [260, 255] on link "Scout Property Services" at bounding box center [242, 250] width 130 height 11
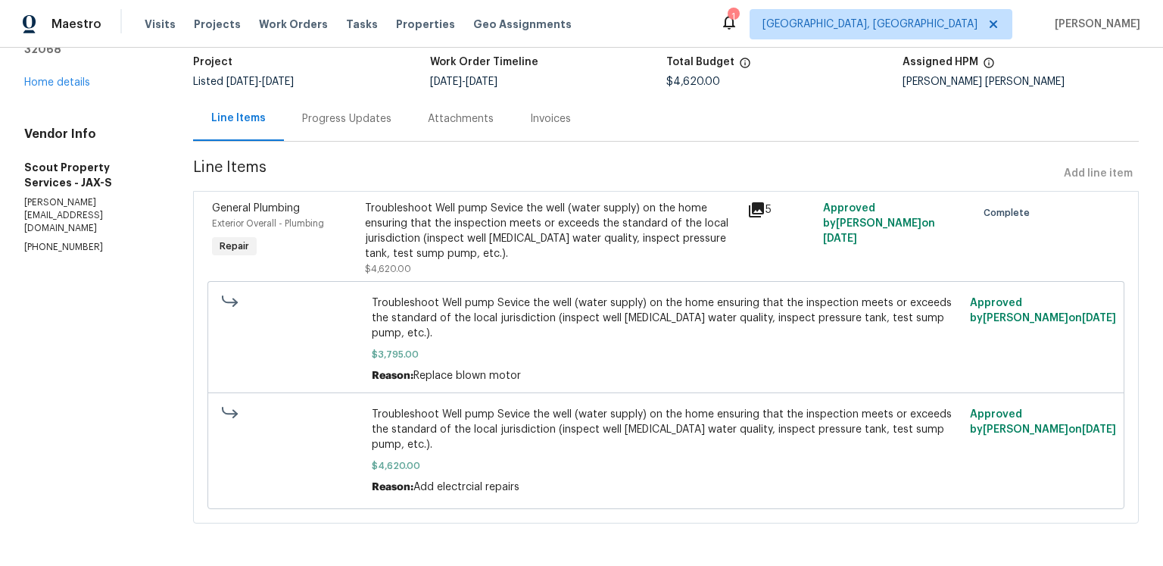
scroll to position [161, 0]
click at [363, 111] on div "Progress Updates" at bounding box center [346, 118] width 89 height 15
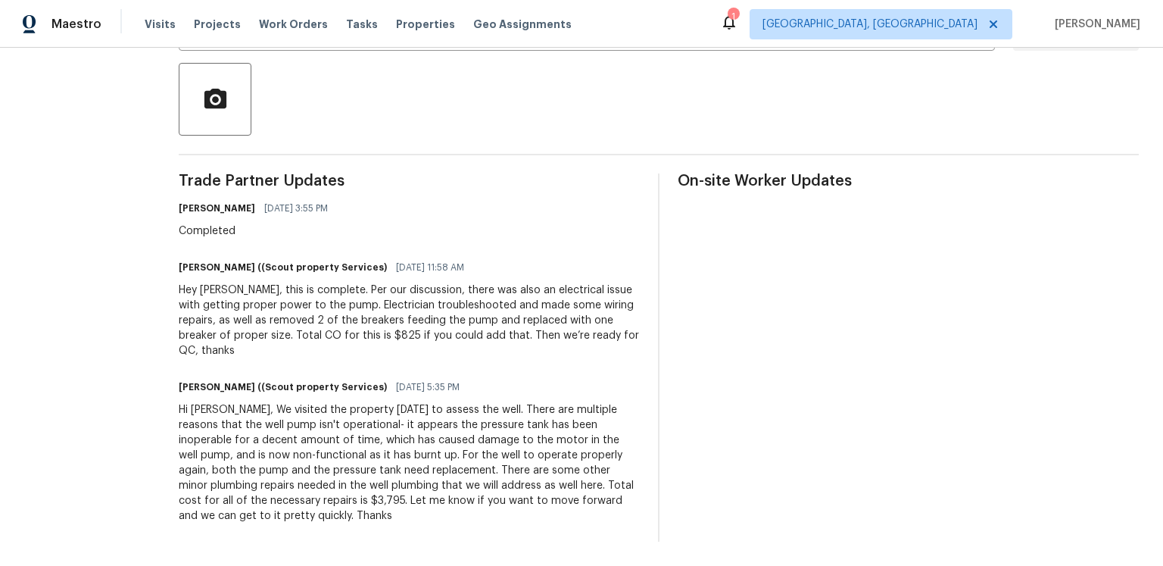
scroll to position [459, 0]
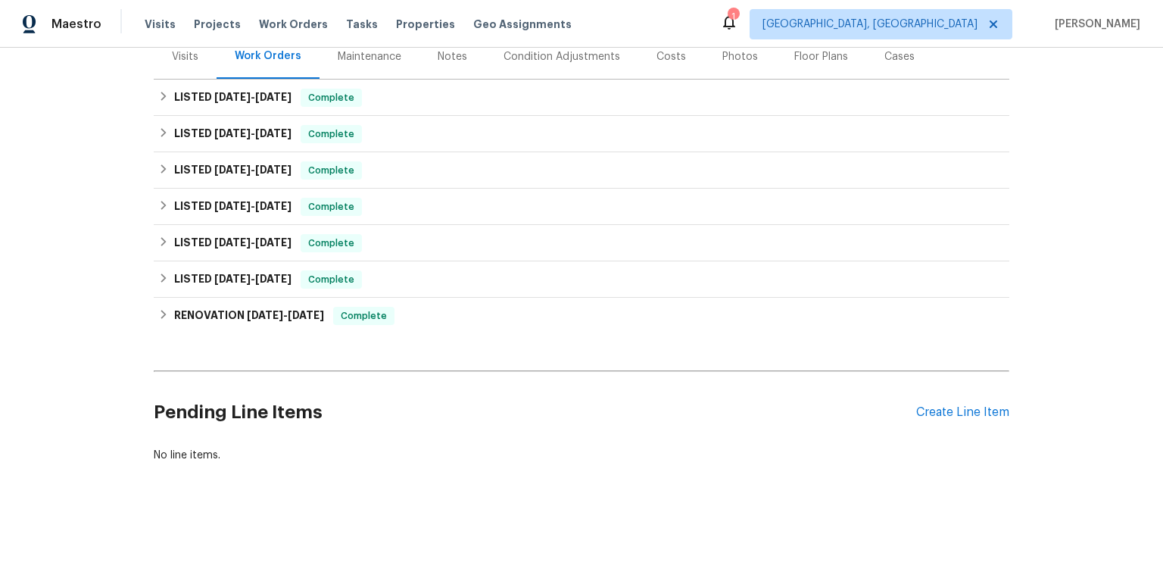
scroll to position [252, 0]
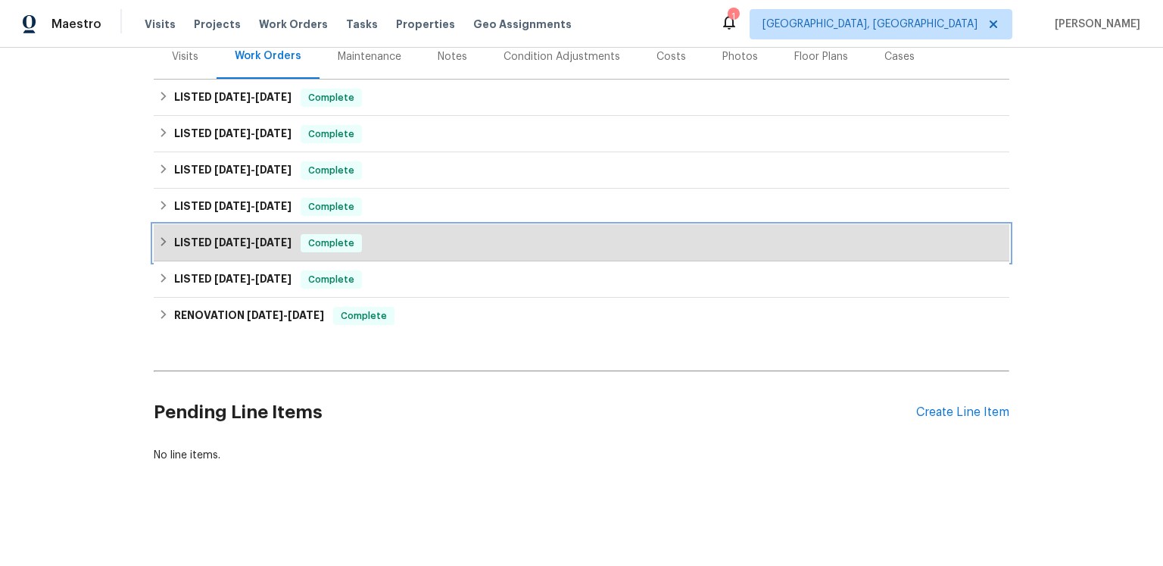
click at [292, 248] on span "[DATE]" at bounding box center [273, 242] width 36 height 11
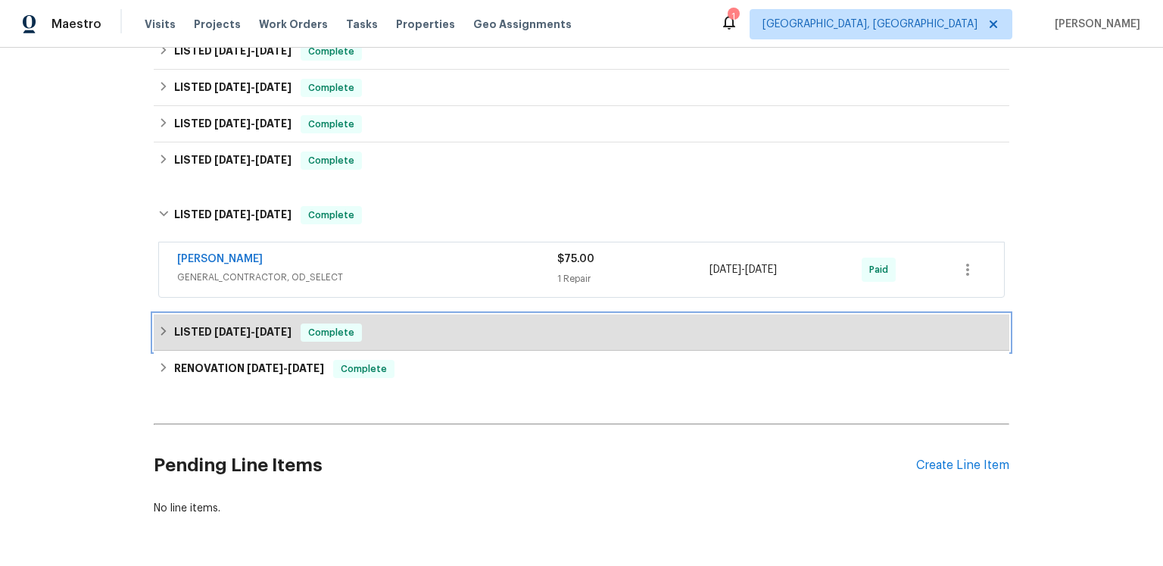
click at [262, 341] on h6 "LISTED 9/18/24 - 9/23/24" at bounding box center [232, 332] width 117 height 18
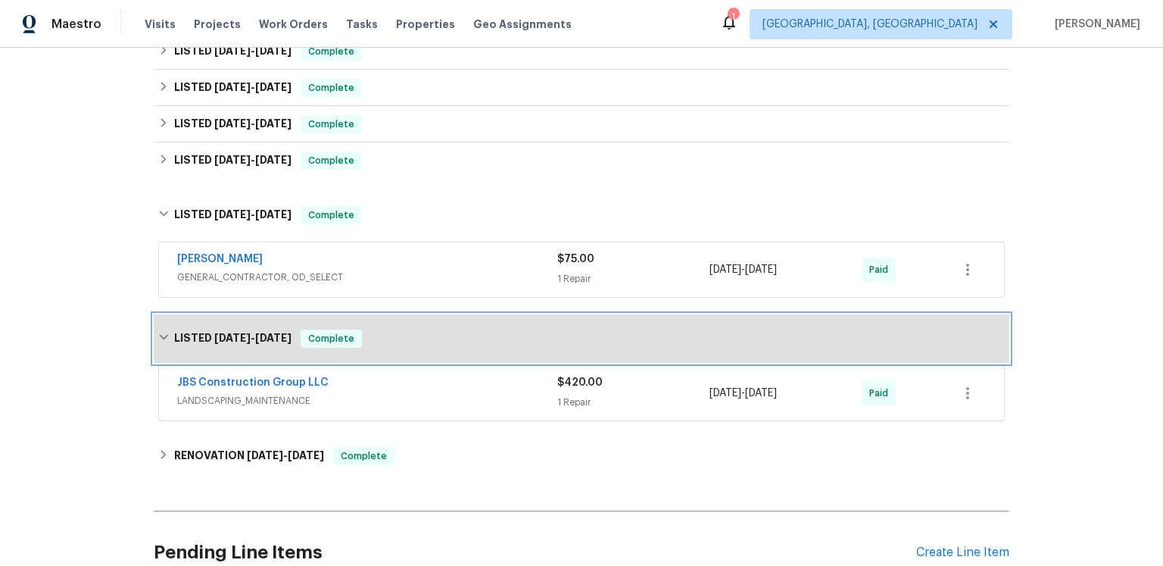
scroll to position [326, 0]
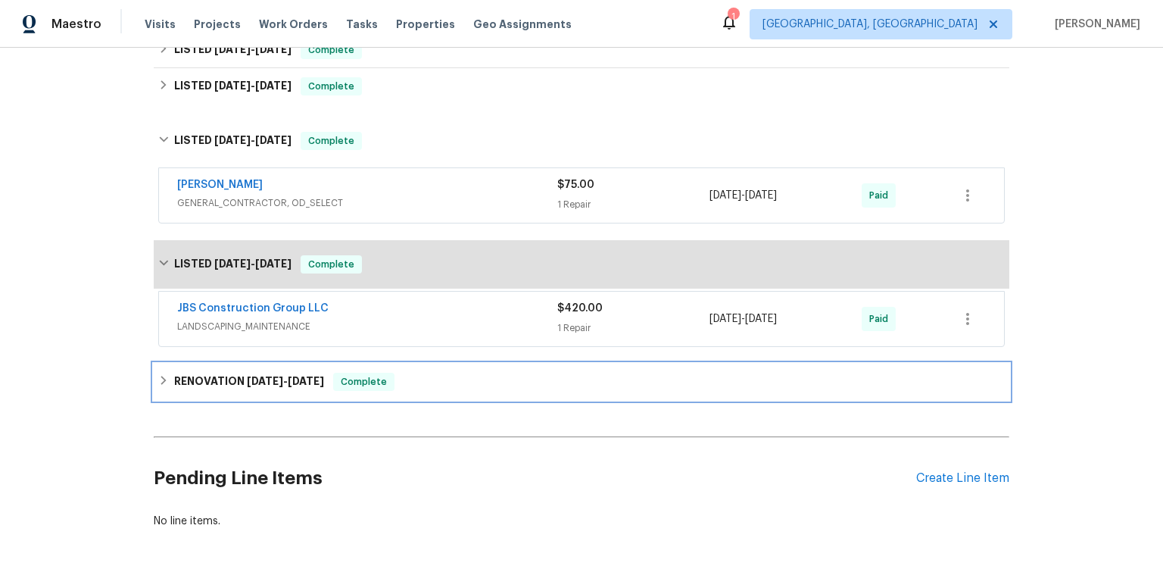
click at [283, 386] on span "[DATE]" at bounding box center [265, 381] width 36 height 11
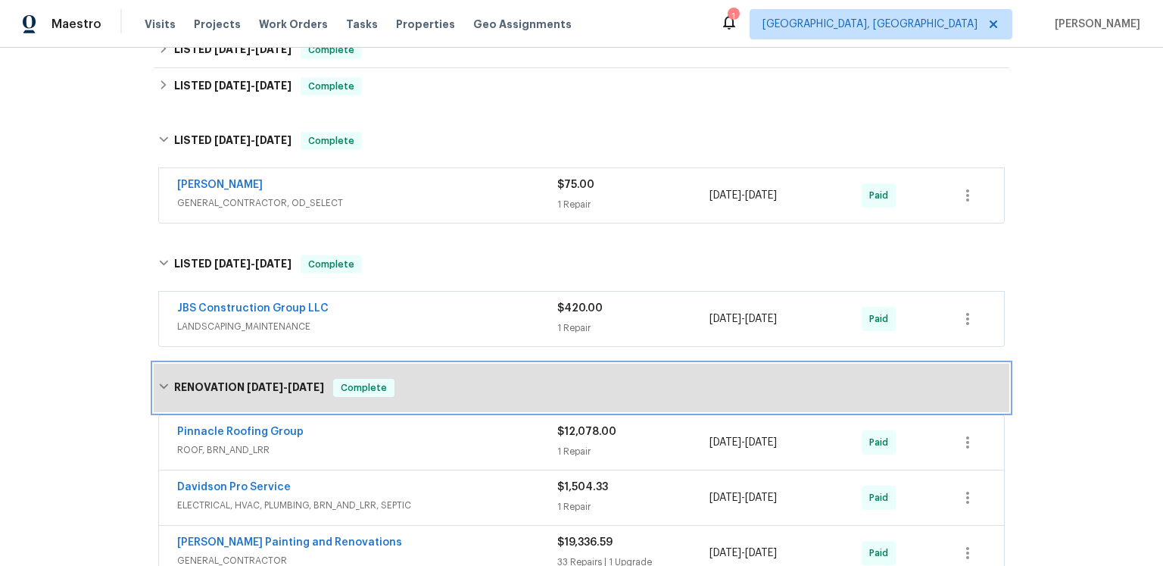
scroll to position [745, 0]
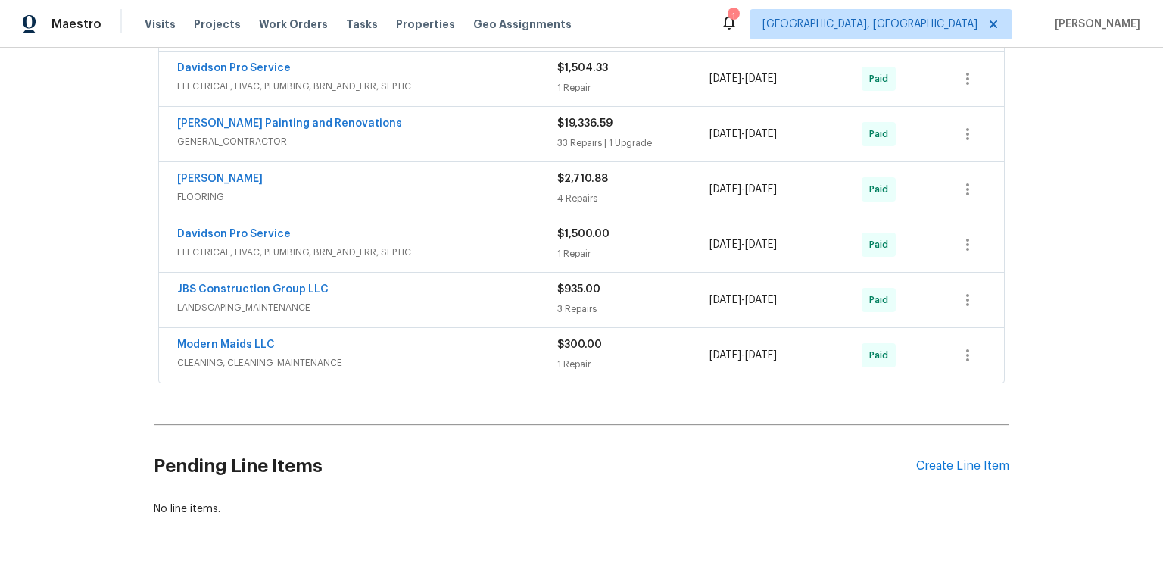
click at [284, 18] on link "Pinnacle Roofing Group" at bounding box center [240, 13] width 126 height 11
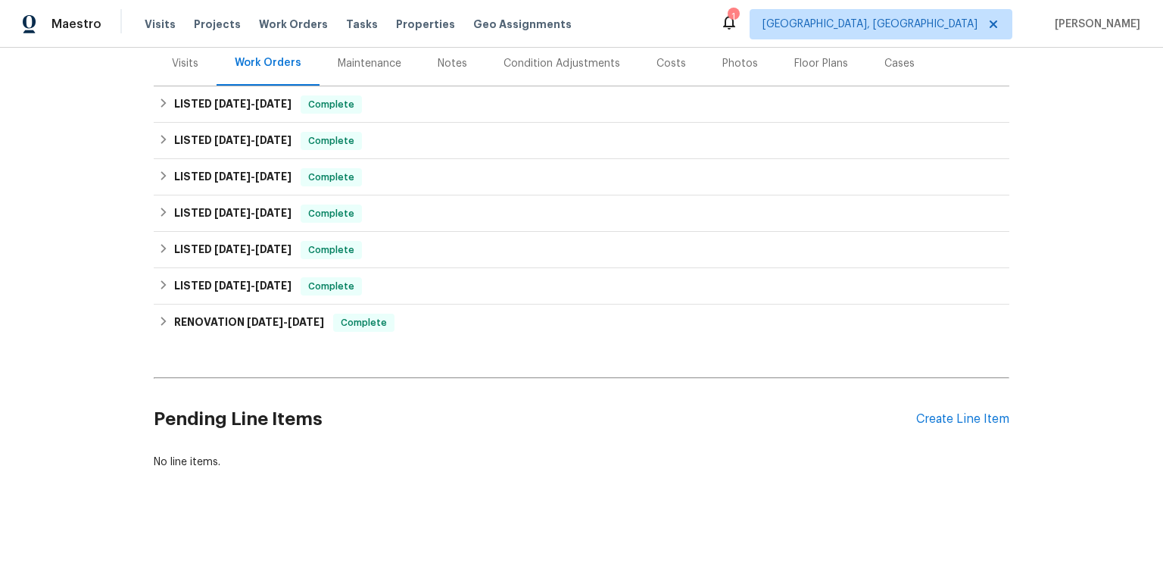
scroll to position [207, 0]
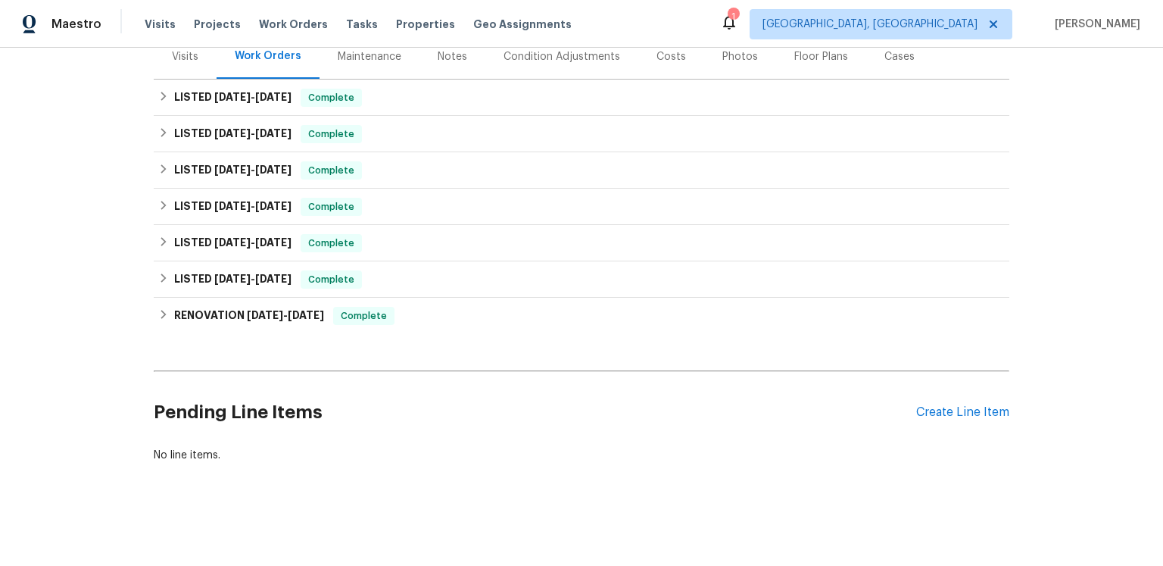
click at [351, 334] on div "RENOVATION [DATE] - [DATE] Complete Pinnacle Roofing Group ROOF, BRN_AND_LRR $1…" at bounding box center [582, 316] width 856 height 36
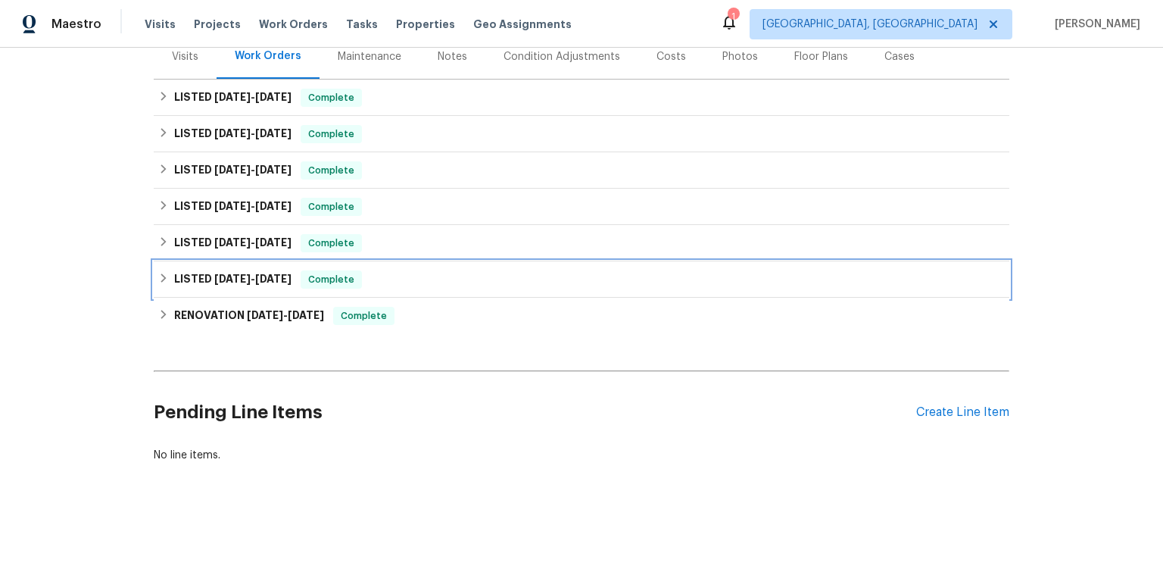
click at [340, 288] on div "LISTED [DATE] - [DATE] Complete" at bounding box center [581, 279] width 847 height 18
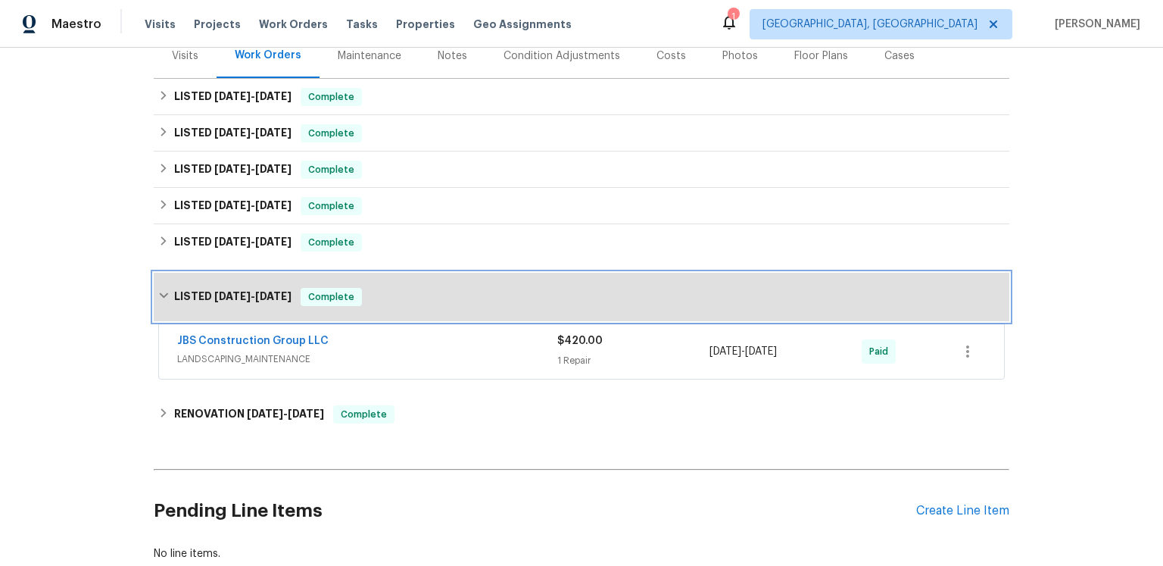
click at [340, 321] on div "LISTED [DATE] - [DATE] Complete" at bounding box center [582, 297] width 856 height 48
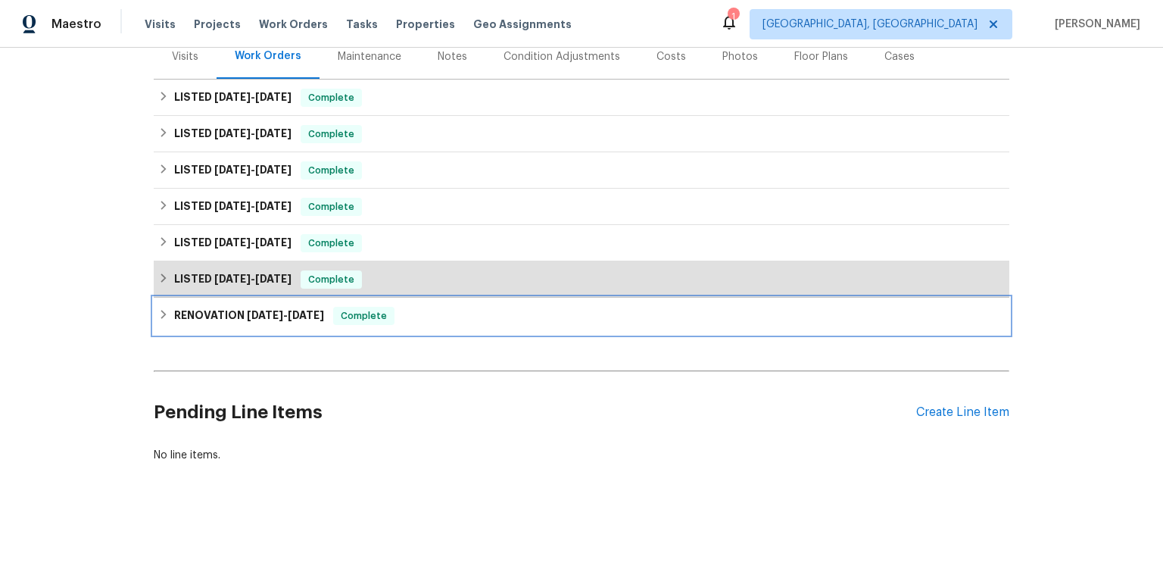
click at [323, 320] on span "[DATE] - [DATE]" at bounding box center [285, 315] width 77 height 11
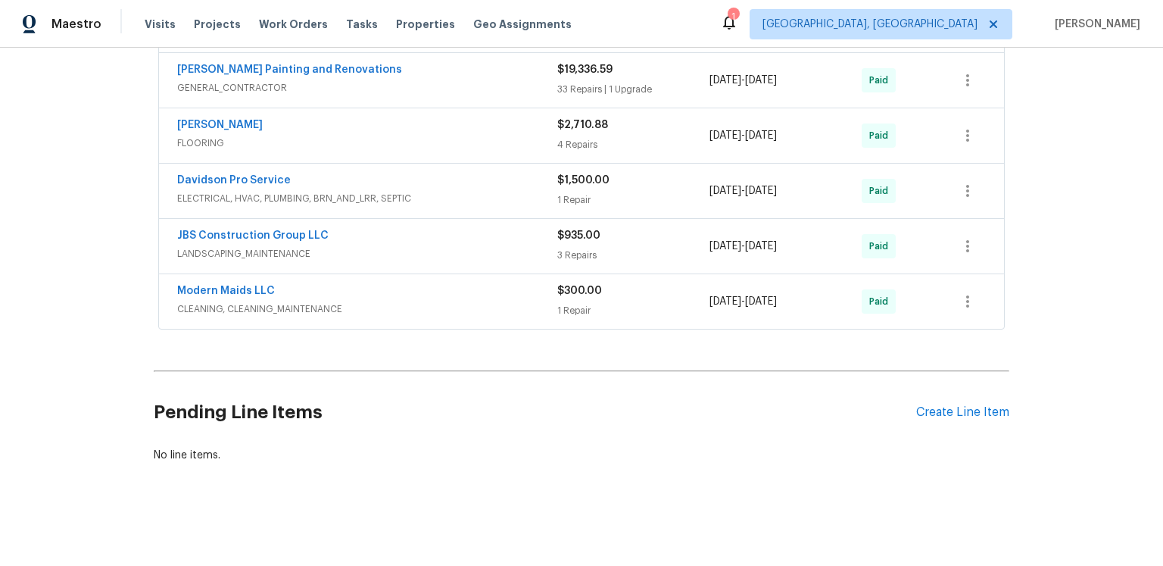
scroll to position [503, 0]
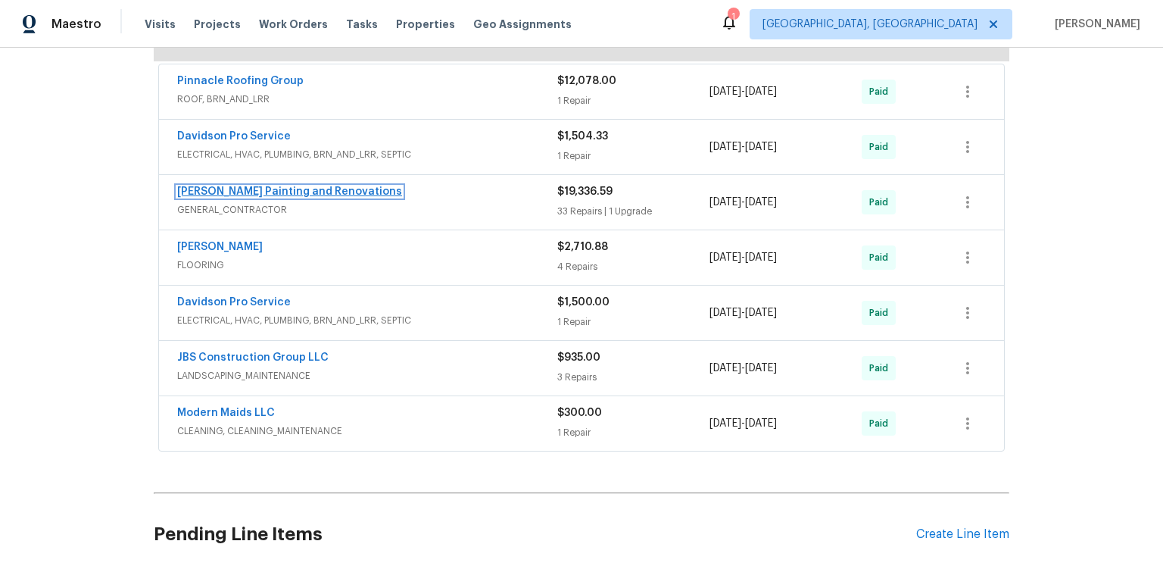
click at [267, 197] on link "[PERSON_NAME] Painting and Renovations" at bounding box center [289, 191] width 225 height 11
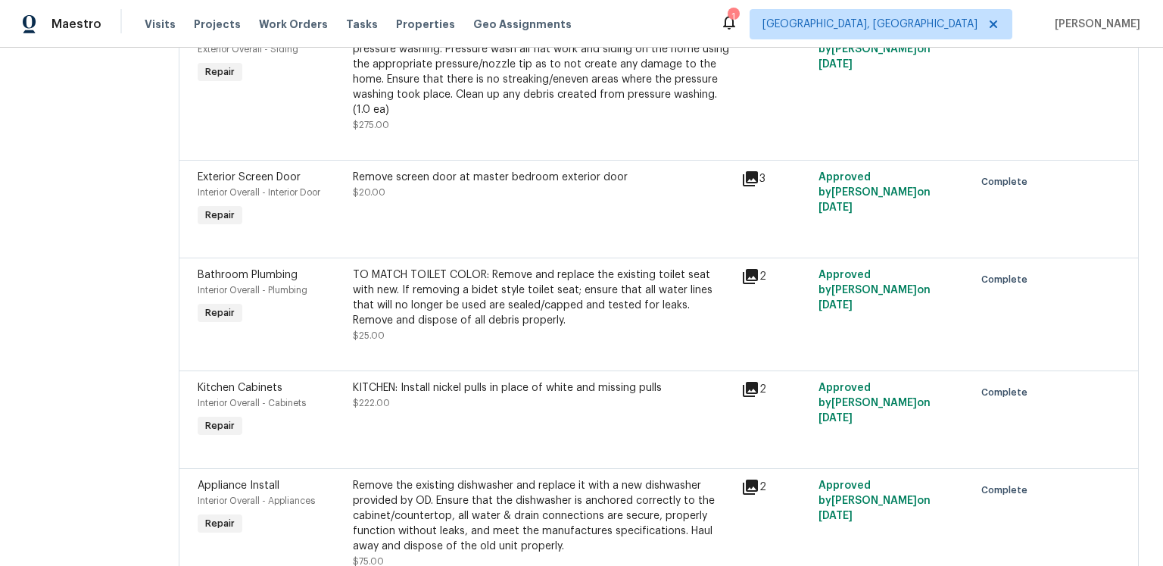
scroll to position [1711, 0]
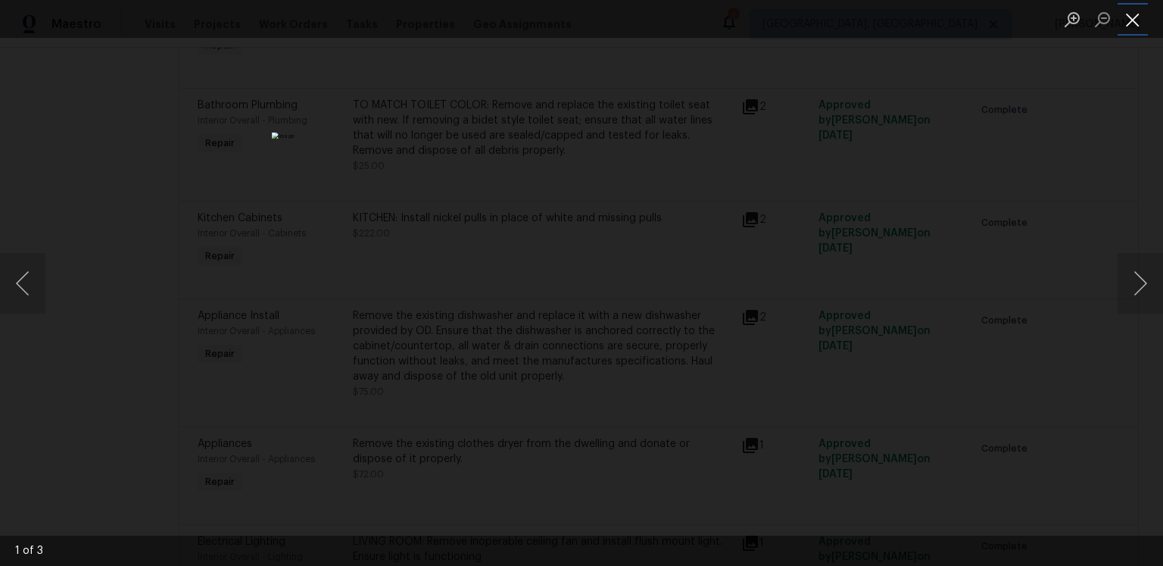
click at [1135, 22] on button "Close lightbox" at bounding box center [1133, 19] width 30 height 27
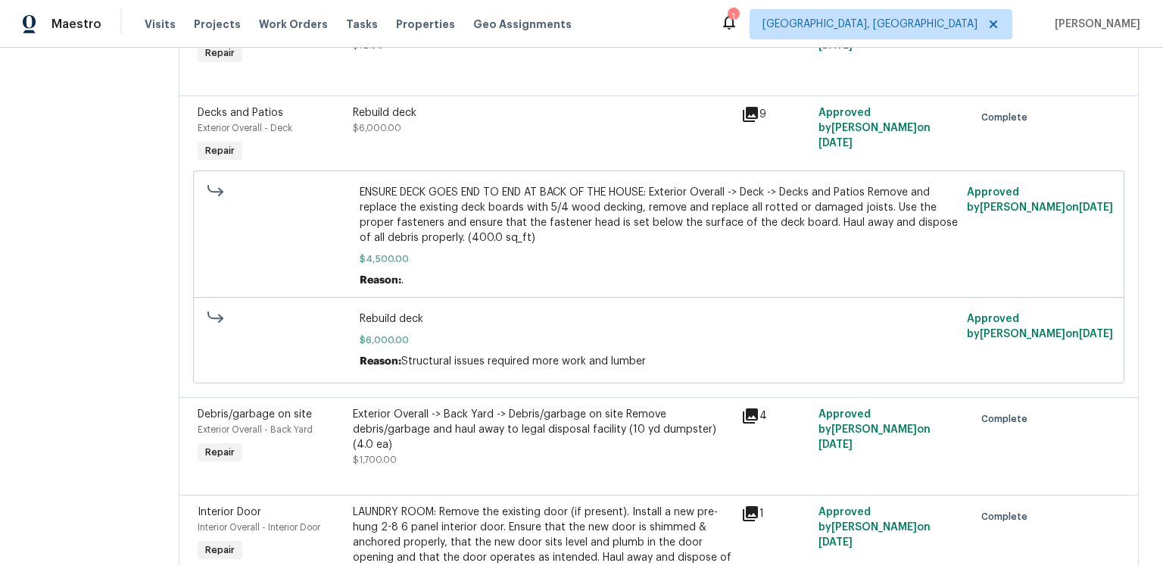
scroll to position [3059, 0]
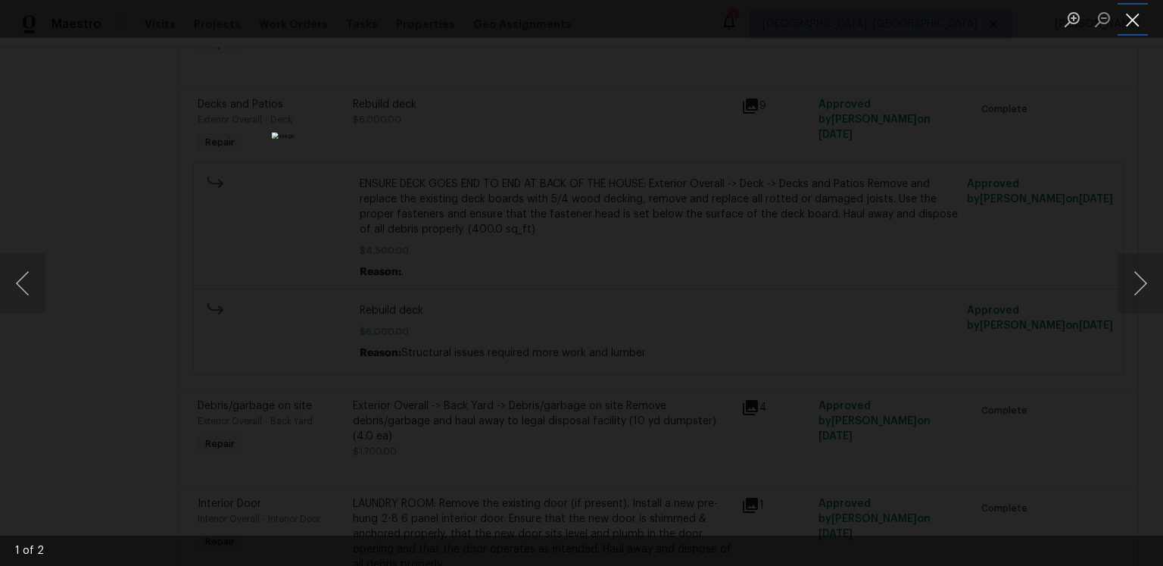
click at [1135, 23] on button "Close lightbox" at bounding box center [1133, 19] width 30 height 27
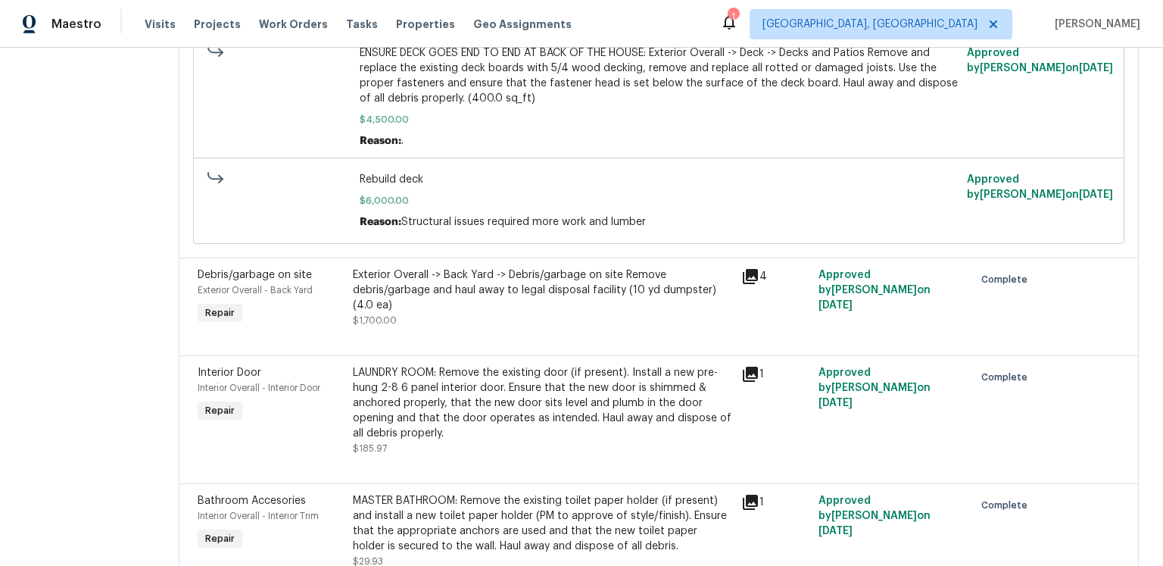
scroll to position [3223, 0]
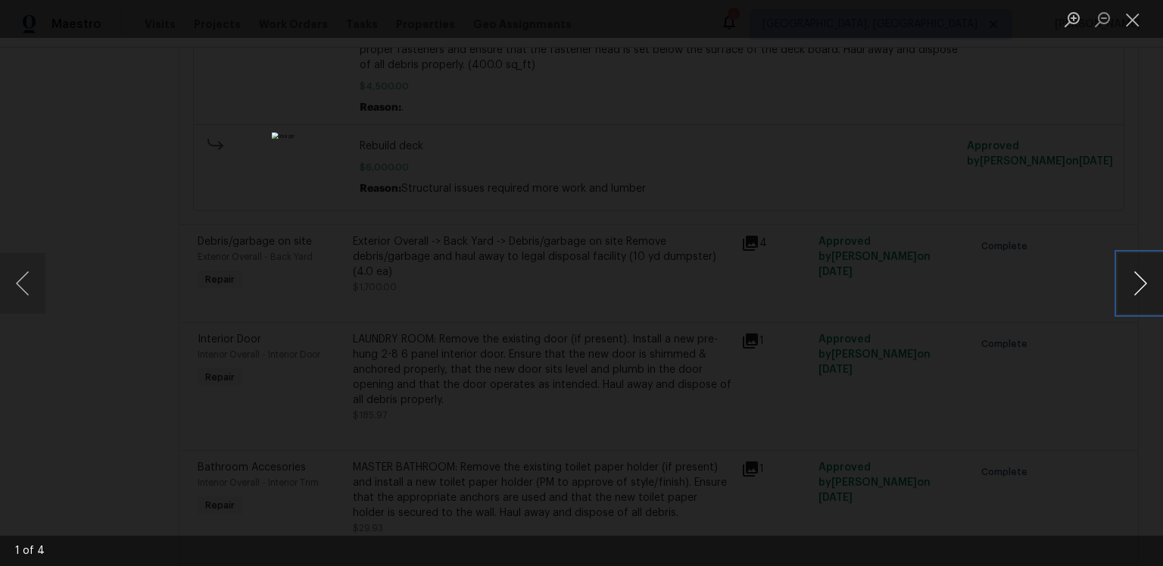
click at [1141, 298] on button "Next image" at bounding box center [1140, 283] width 45 height 61
click at [1136, 18] on button "Close lightbox" at bounding box center [1133, 19] width 30 height 27
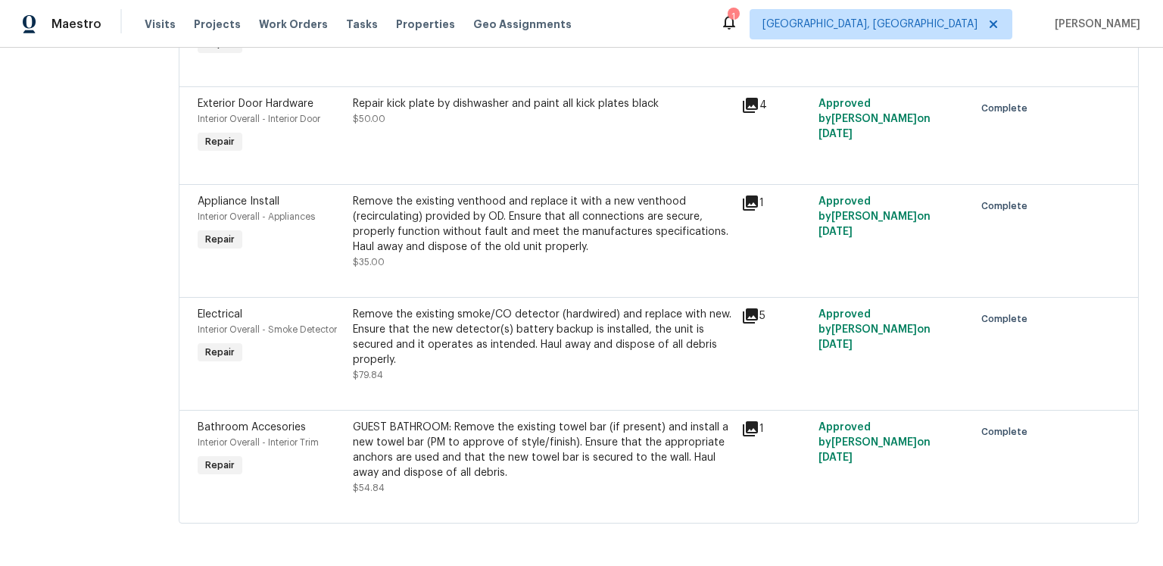
scroll to position [4082, 0]
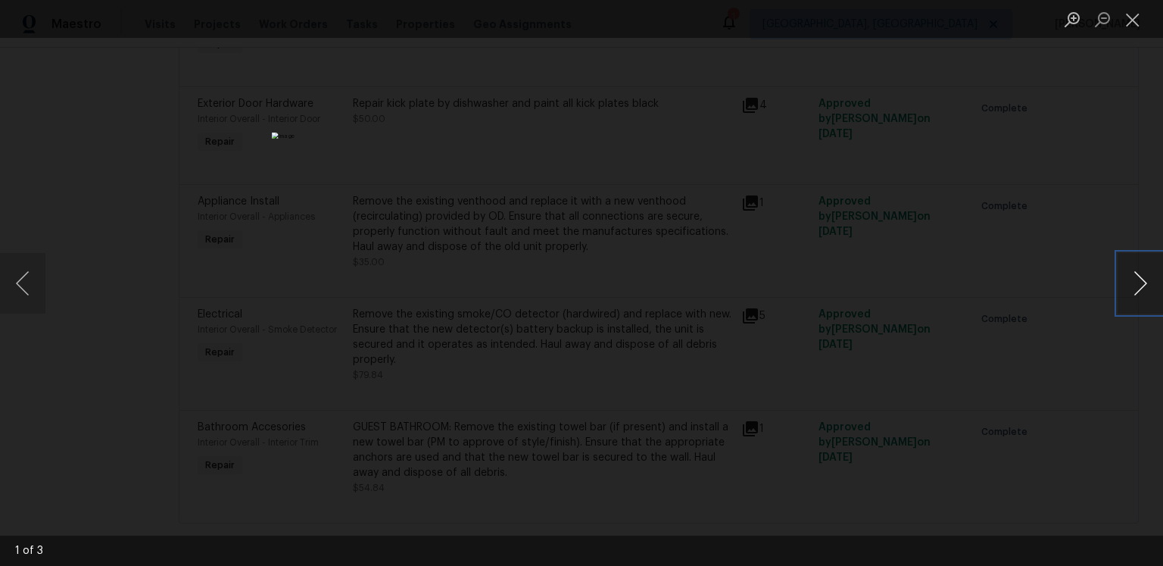
click at [1124, 279] on button "Next image" at bounding box center [1140, 283] width 45 height 61
click at [1126, 12] on button "Close lightbox" at bounding box center [1133, 19] width 30 height 27
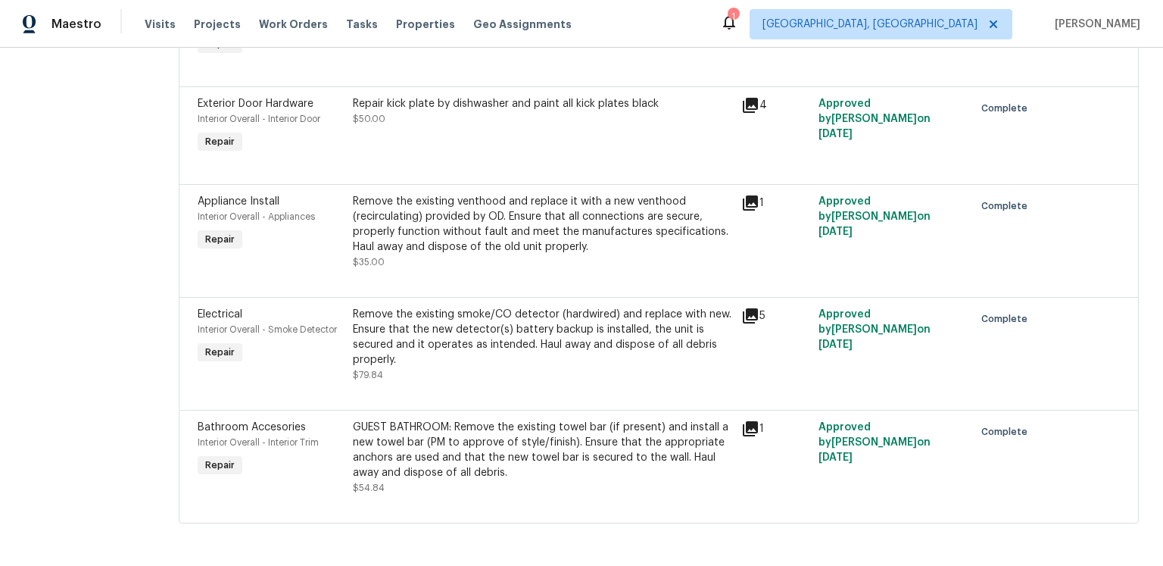
scroll to position [4967, 0]
